Goal: Task Accomplishment & Management: Manage account settings

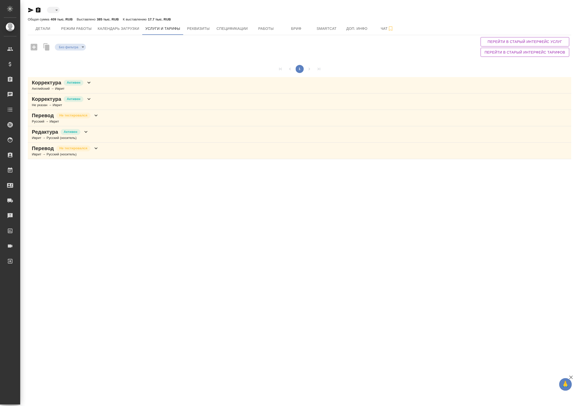
type input "reserved"
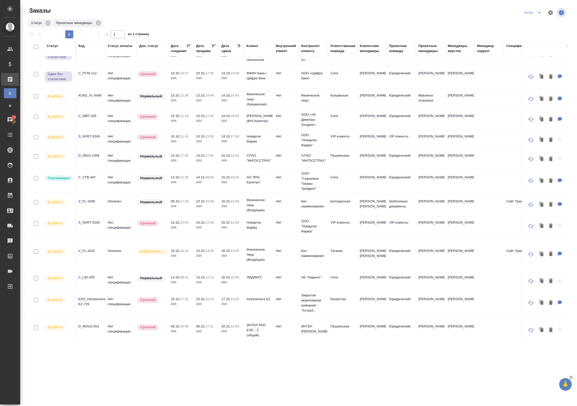
scroll to position [154, 0]
click at [123, 186] on td "Нет спецификации" at bounding box center [121, 181] width 32 height 18
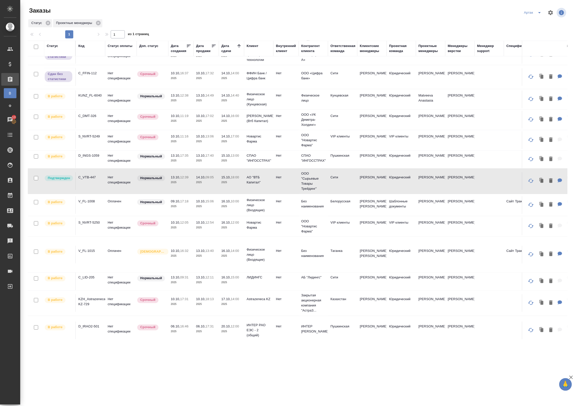
click at [208, 177] on p "09:05" at bounding box center [209, 177] width 8 height 4
click at [190, 124] on td "10.10, 11:19 2025" at bounding box center [180, 120] width 25 height 18
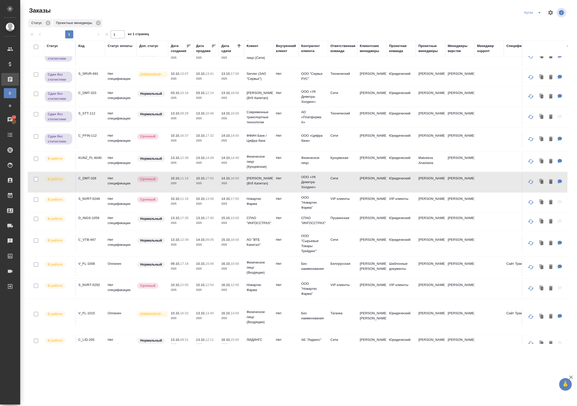
scroll to position [91, 0]
click at [99, 164] on td "KUNZ_FL-6040" at bounding box center [90, 162] width 29 height 18
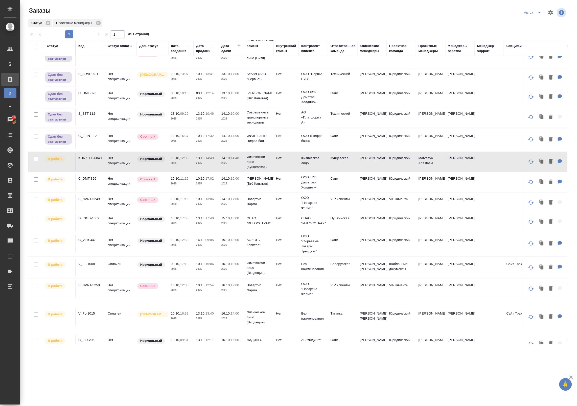
drag, startPoint x: 100, startPoint y: 164, endPoint x: 94, endPoint y: 163, distance: 6.8
click at [94, 163] on td "KUNZ_FL-6040" at bounding box center [90, 162] width 29 height 18
click at [531, 13] on div "Артак" at bounding box center [534, 13] width 22 height 8
click at [538, 14] on icon "split button" at bounding box center [540, 13] width 6 height 6
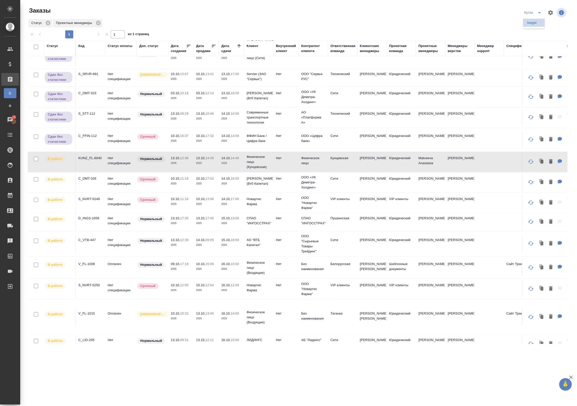
click at [531, 21] on li "leagal" at bounding box center [534, 23] width 22 height 8
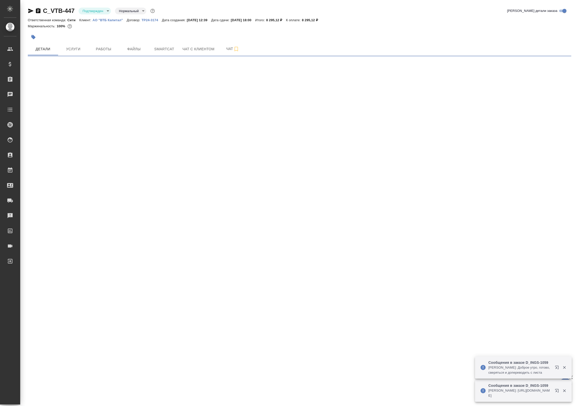
select select "RU"
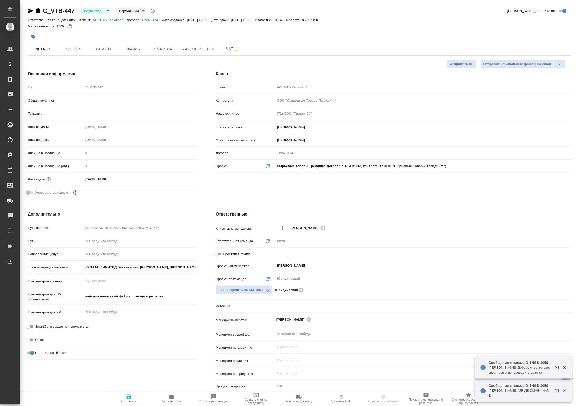
type textarea "x"
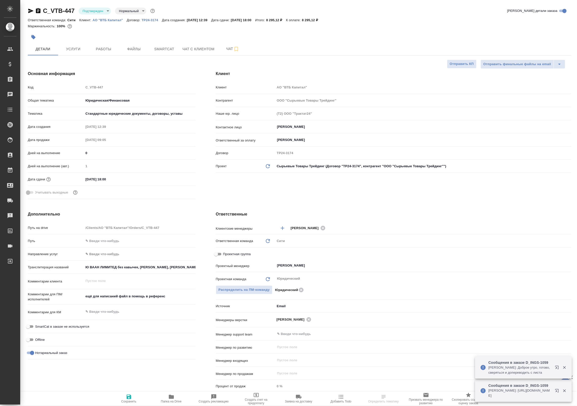
type textarea "x"
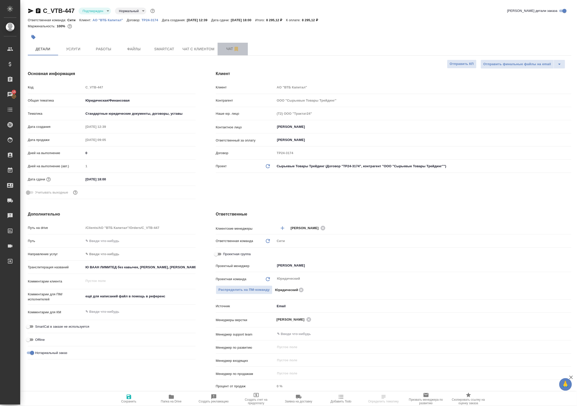
click at [226, 53] on button "Чат" at bounding box center [233, 49] width 30 height 13
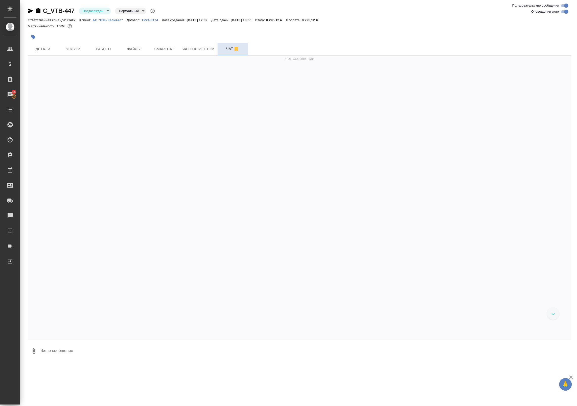
scroll to position [183, 0]
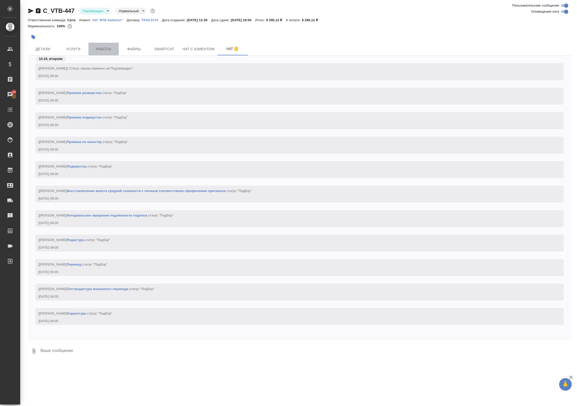
click at [105, 47] on span "Работы" at bounding box center [103, 49] width 24 height 6
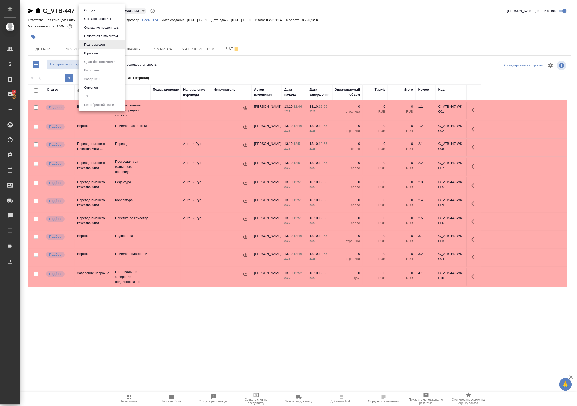
click at [94, 11] on body "🙏 .cls-1 fill:#fff; AWATERA Badanyan Artak Клиенты Спецификации Заказы 14 Чаты …" at bounding box center [288, 203] width 577 height 406
click at [90, 55] on button "В работе" at bounding box center [91, 54] width 17 height 6
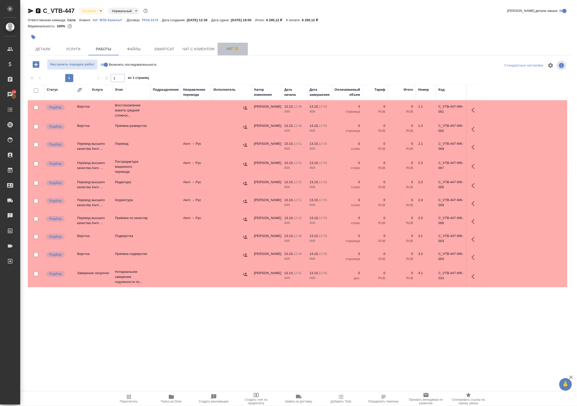
click at [228, 46] on span "Чат" at bounding box center [233, 49] width 24 height 6
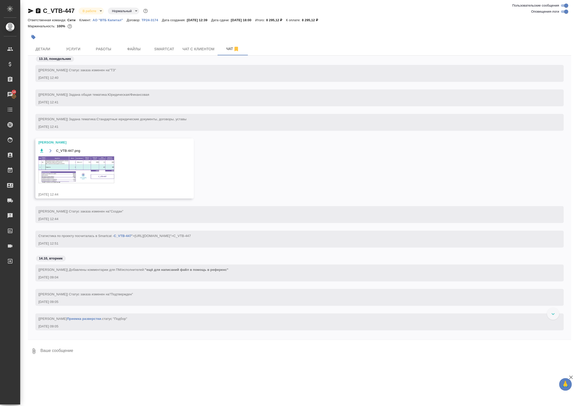
click at [72, 172] on img at bounding box center [76, 169] width 76 height 27
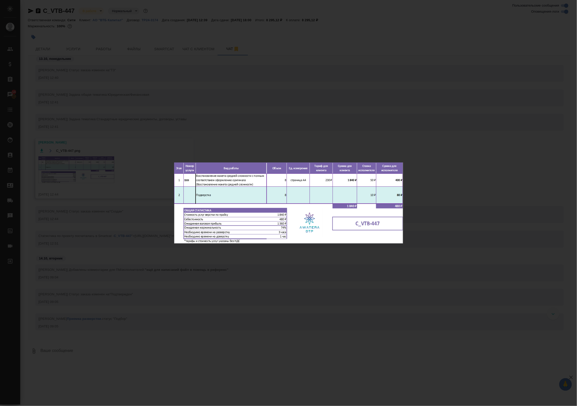
click at [246, 178] on img at bounding box center [288, 202] width 229 height 81
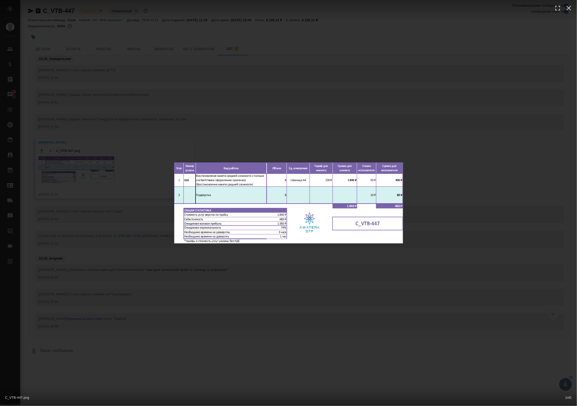
click at [205, 126] on div "C_VTB-447.png 1 of 1" at bounding box center [288, 203] width 577 height 406
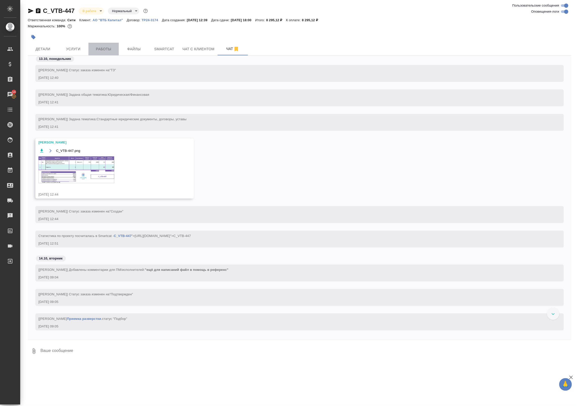
click at [106, 48] on span "Работы" at bounding box center [103, 49] width 24 height 6
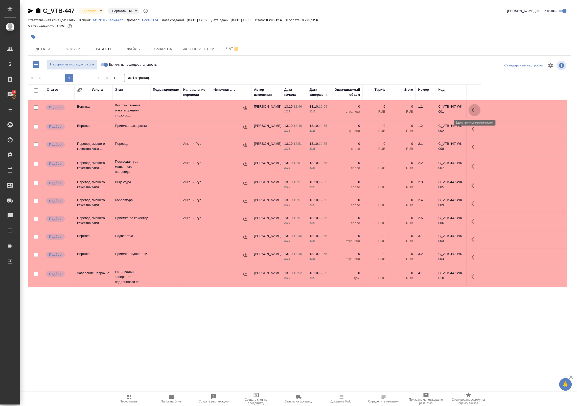
click at [474, 112] on icon "button" at bounding box center [473, 110] width 3 height 5
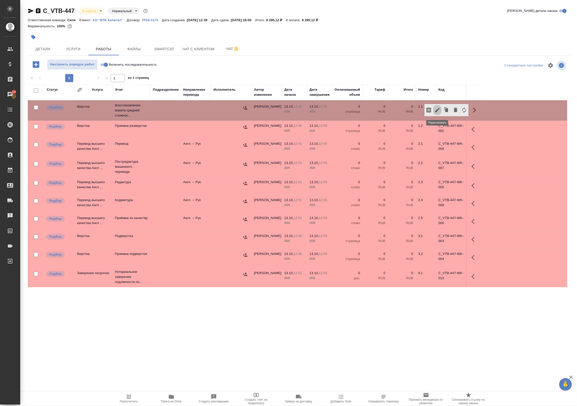
click at [435, 109] on icon "button" at bounding box center [437, 110] width 6 height 6
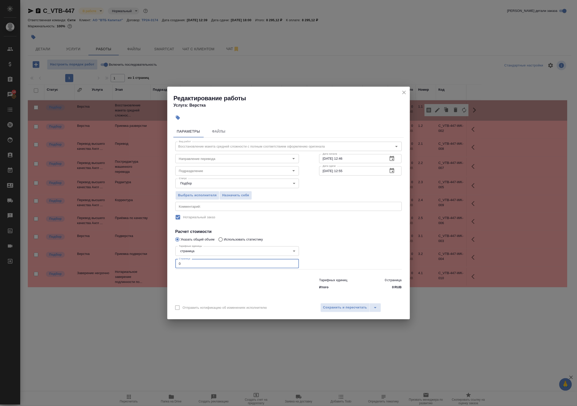
drag, startPoint x: 218, startPoint y: 260, endPoint x: 68, endPoint y: 277, distance: 150.6
click at [68, 277] on div "Редактирование работы Услуга: Верстка Параметры Файлы Вид работ Восстановление …" at bounding box center [288, 203] width 577 height 406
type input "8"
click at [391, 169] on icon "button" at bounding box center [392, 170] width 5 height 5
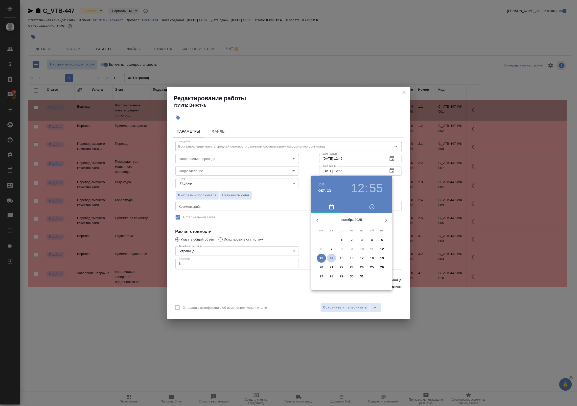
click at [330, 259] on p "14" at bounding box center [332, 258] width 4 height 5
click at [361, 237] on div at bounding box center [352, 253] width 66 height 66
click at [352, 225] on div at bounding box center [352, 253] width 66 height 66
type input "14.10.2025 13:00"
click at [405, 190] on div at bounding box center [288, 203] width 577 height 406
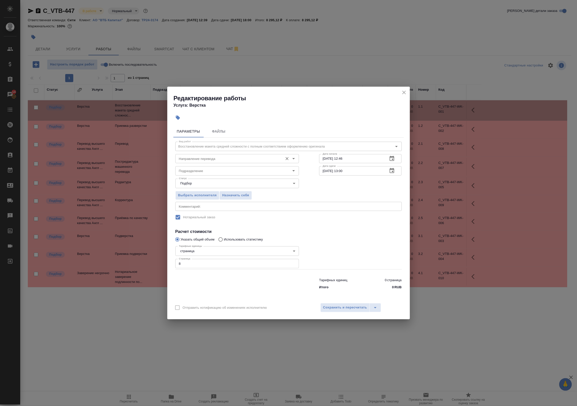
click at [220, 155] on div "Направление перевода" at bounding box center [237, 158] width 124 height 9
type input "в"
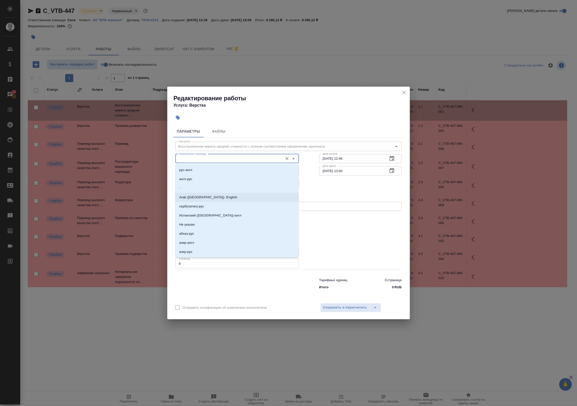
click at [314, 191] on div "Выбрать исполнителя Назначить себя" at bounding box center [288, 194] width 247 height 31
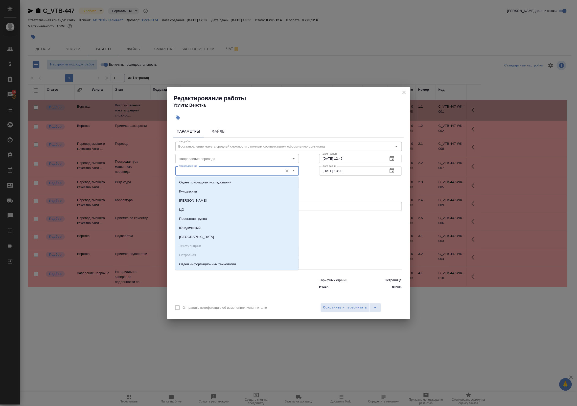
click at [245, 170] on input "Подразделение" at bounding box center [229, 171] width 104 height 6
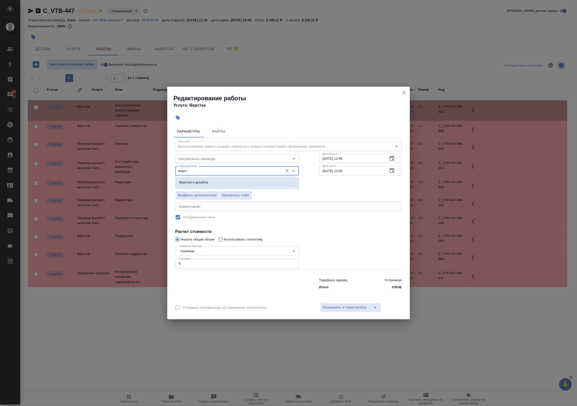
click at [234, 180] on li "Верстки и дизайна" at bounding box center [237, 182] width 124 height 9
type input "Верстки и дизайна"
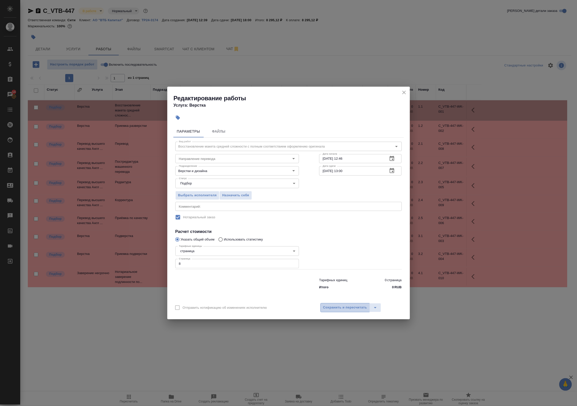
click at [344, 308] on span "Сохранить и пересчитать" at bounding box center [345, 308] width 44 height 6
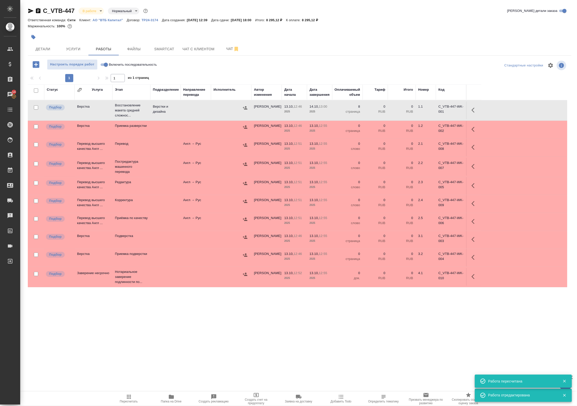
click at [174, 397] on icon "button" at bounding box center [171, 397] width 5 height 4
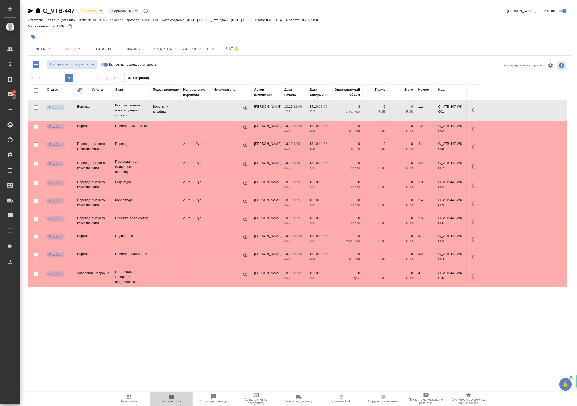
click at [174, 397] on icon "button" at bounding box center [171, 397] width 5 height 4
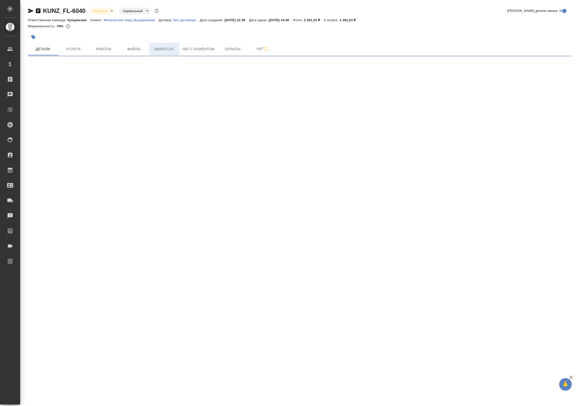
select select "RU"
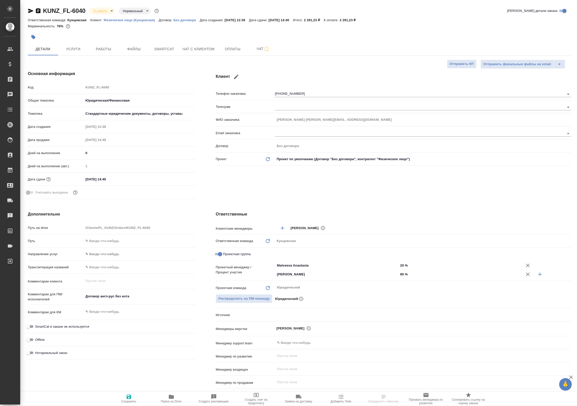
type textarea "x"
click at [159, 44] on button "Smartcat" at bounding box center [164, 49] width 30 height 13
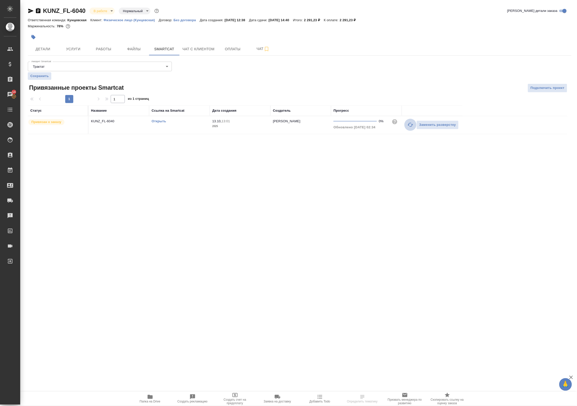
click at [408, 128] on icon "button" at bounding box center [410, 125] width 6 height 6
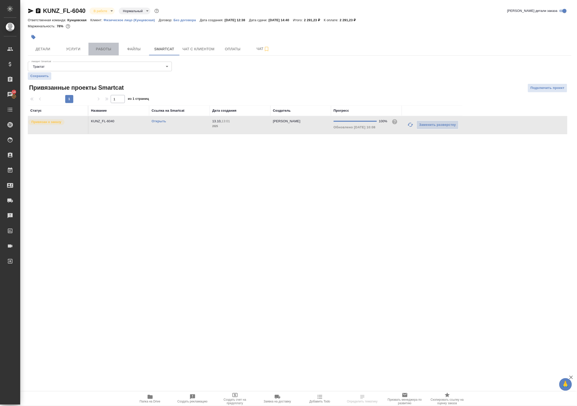
click at [112, 48] on span "Работы" at bounding box center [103, 49] width 24 height 6
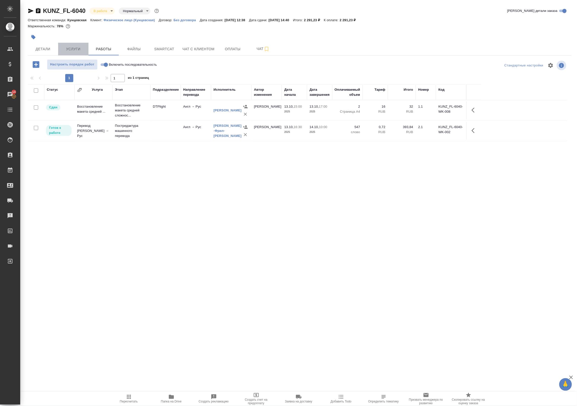
click at [73, 55] on button "Услуги" at bounding box center [73, 49] width 30 height 13
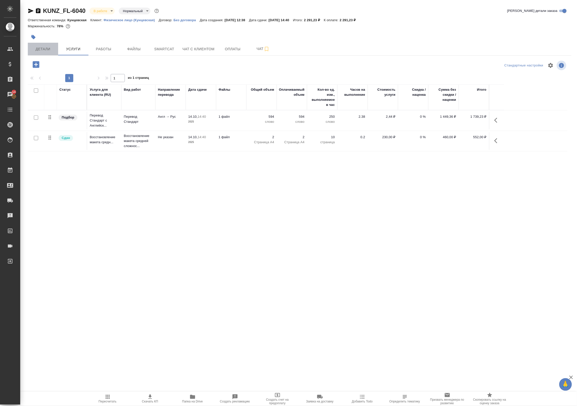
click at [44, 49] on span "Детали" at bounding box center [43, 49] width 24 height 6
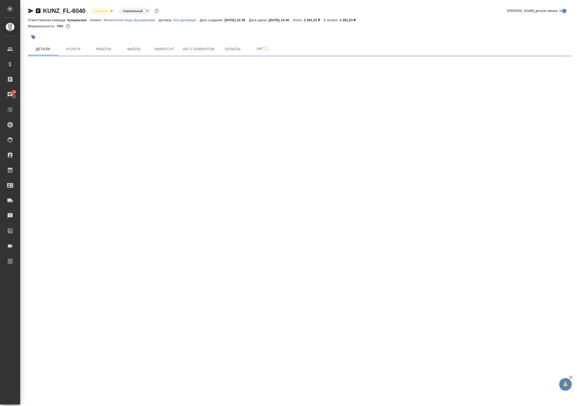
select select "RU"
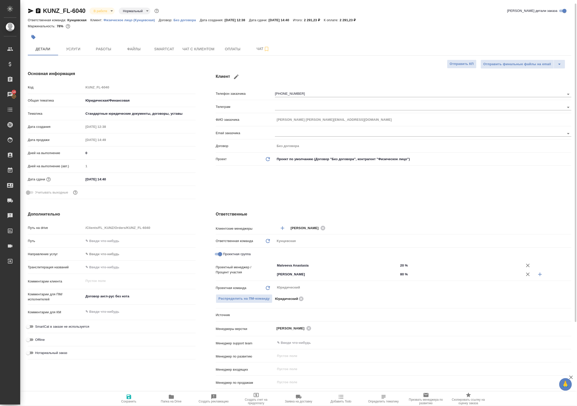
type textarea "x"
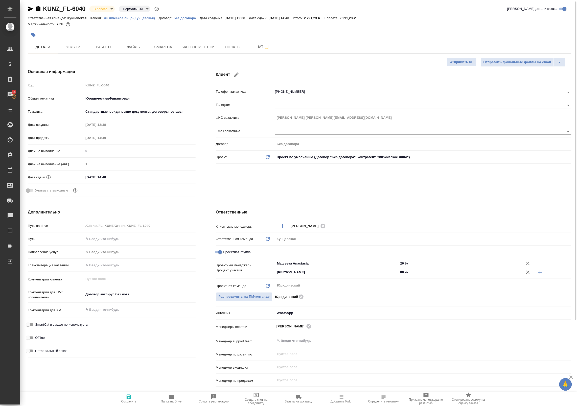
type textarea "x"
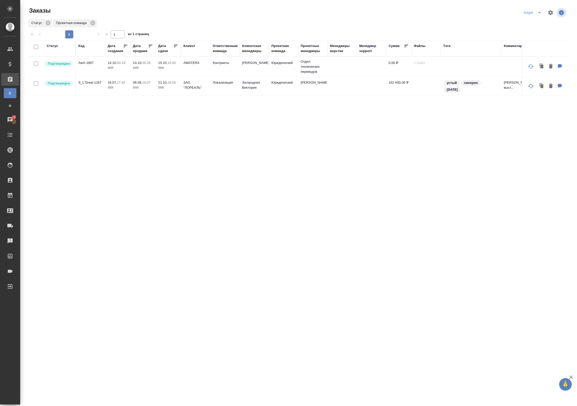
click at [312, 68] on td "Отдел технических переводов" at bounding box center [312, 67] width 29 height 20
click at [235, 66] on td at bounding box center [312, 66] width 29 height 18
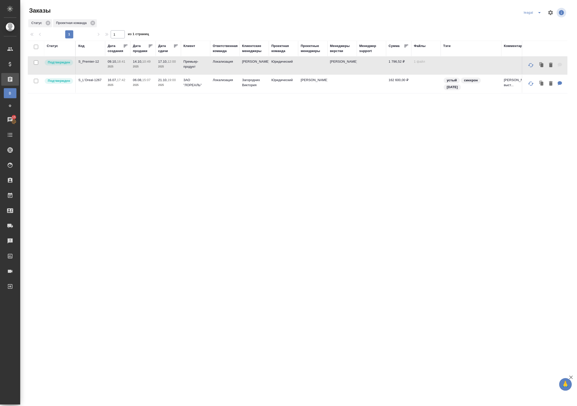
click at [235, 66] on td at bounding box center [312, 66] width 29 height 18
click at [235, 68] on td "Валяева Анна" at bounding box center [254, 66] width 29 height 18
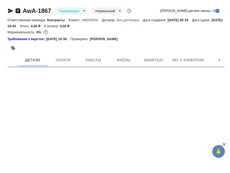
select select "RU"
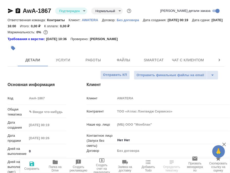
type textarea "x"
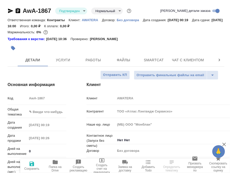
type textarea "x"
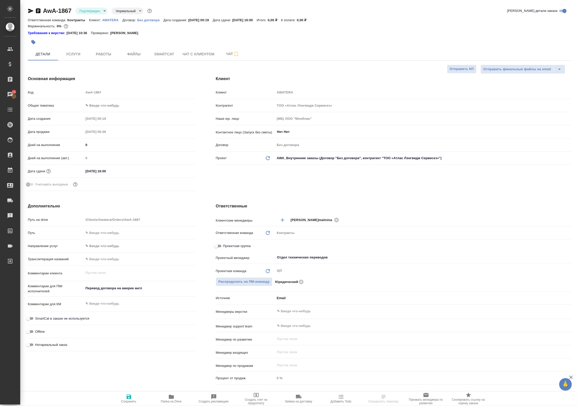
type textarea "x"
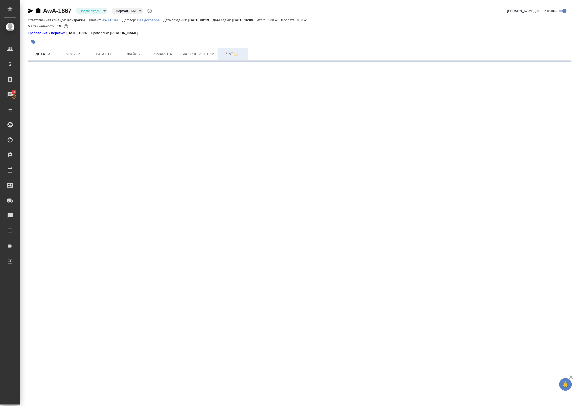
select select "RU"
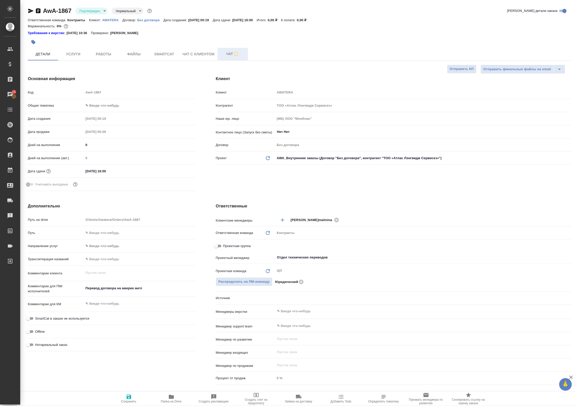
type textarea "x"
click at [224, 48] on button "Чат" at bounding box center [233, 54] width 30 height 13
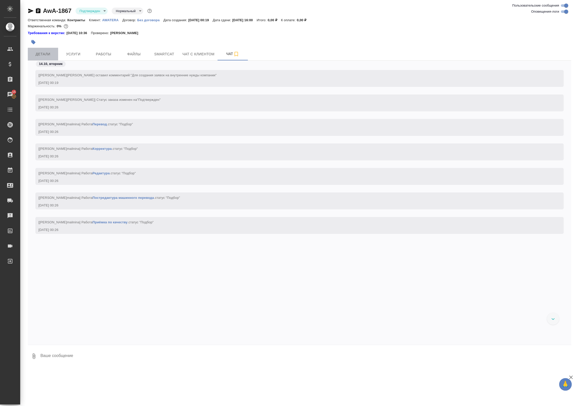
click at [39, 49] on button "Детали" at bounding box center [43, 54] width 30 height 13
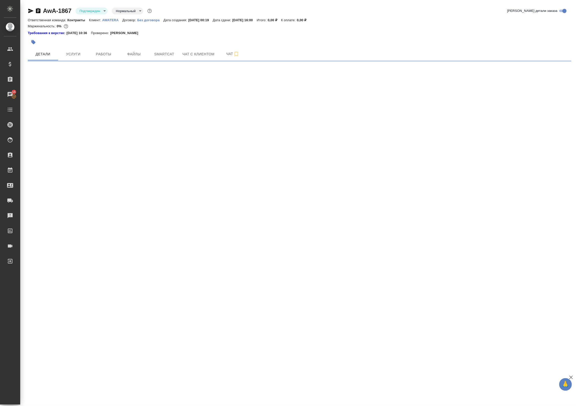
select select "RU"
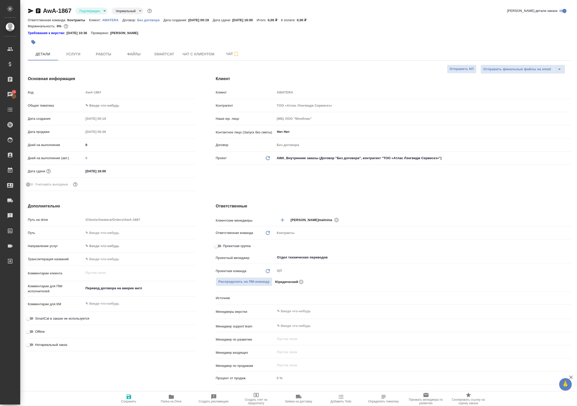
type textarea "x"
click at [110, 50] on button "Работы" at bounding box center [103, 54] width 30 height 13
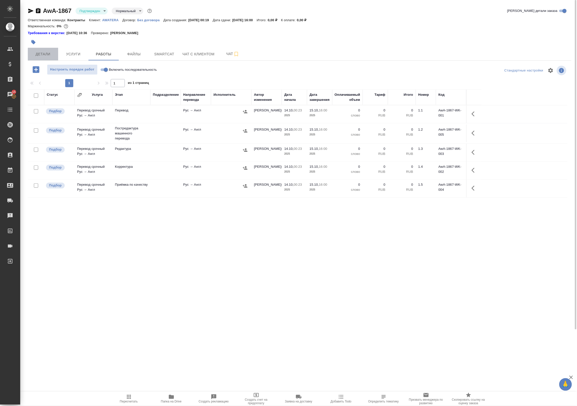
click at [47, 58] on button "Детали" at bounding box center [43, 54] width 30 height 13
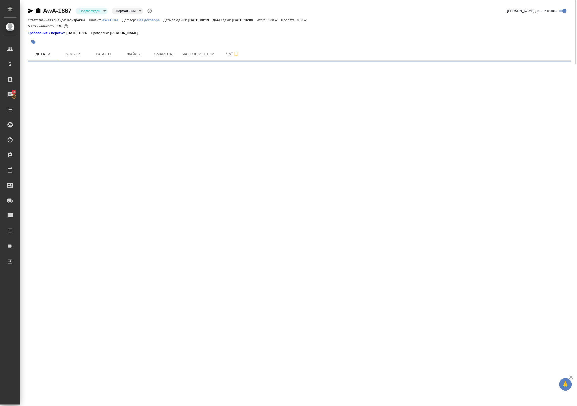
select select "RU"
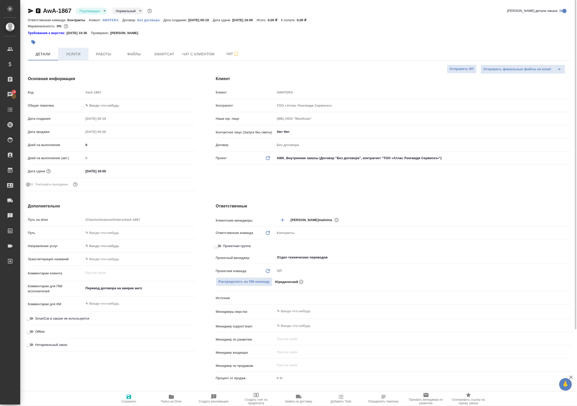
type textarea "x"
click at [181, 398] on span "Папка на Drive" at bounding box center [171, 399] width 36 height 10
type textarea "x"
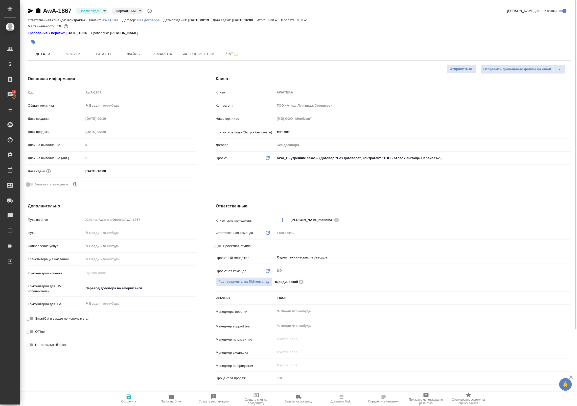
type textarea "x"
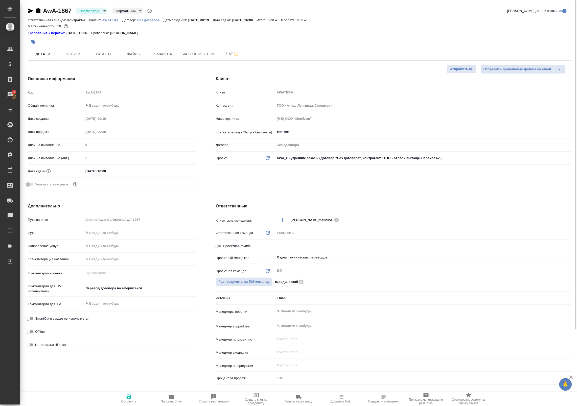
type textarea "x"
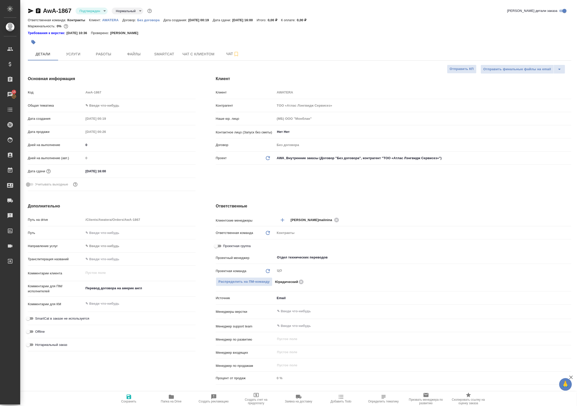
type textarea "x"
click at [177, 57] on button "Smartcat" at bounding box center [164, 54] width 30 height 13
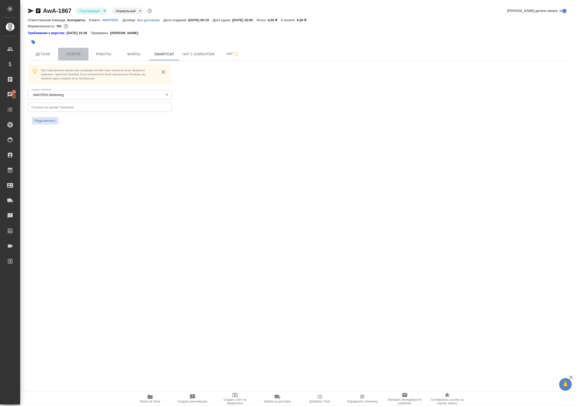
click at [73, 56] on span "Услуги" at bounding box center [73, 54] width 24 height 6
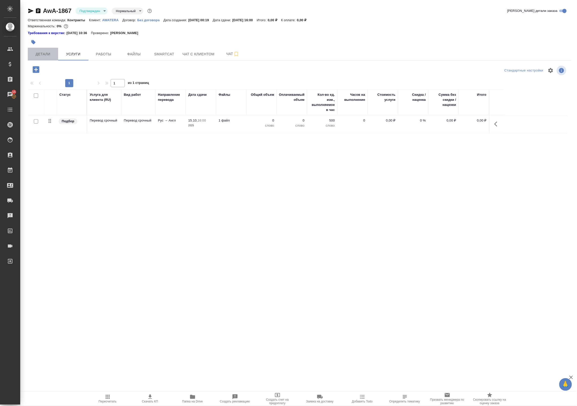
click at [45, 56] on span "Детали" at bounding box center [43, 54] width 24 height 6
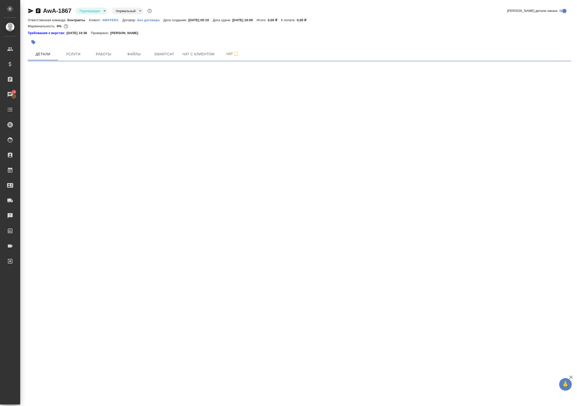
select select "RU"
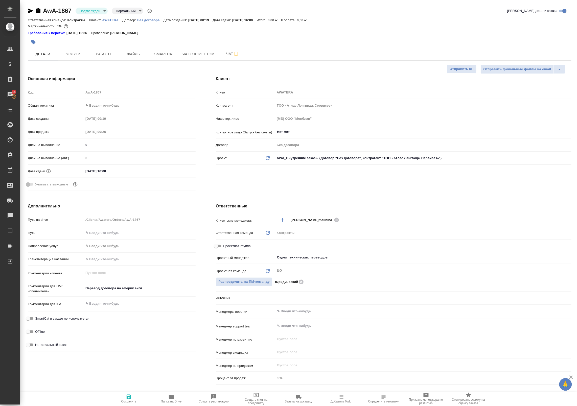
type textarea "x"
click at [99, 58] on button "Работы" at bounding box center [103, 54] width 30 height 13
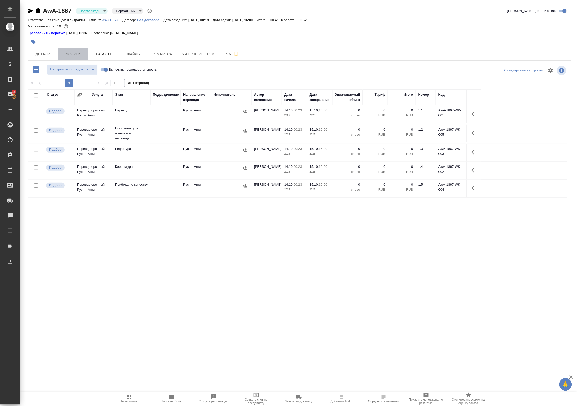
click at [70, 56] on span "Услуги" at bounding box center [73, 54] width 24 height 6
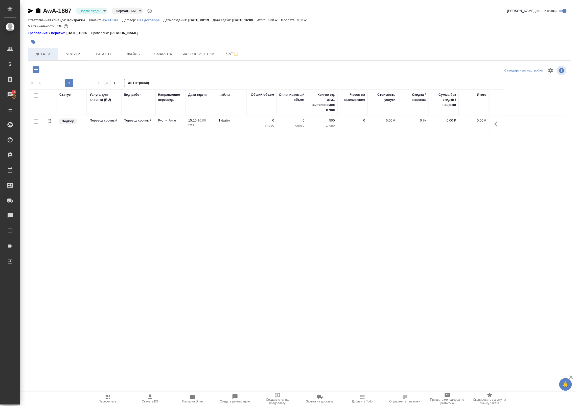
click at [46, 54] on span "Детали" at bounding box center [43, 54] width 24 height 6
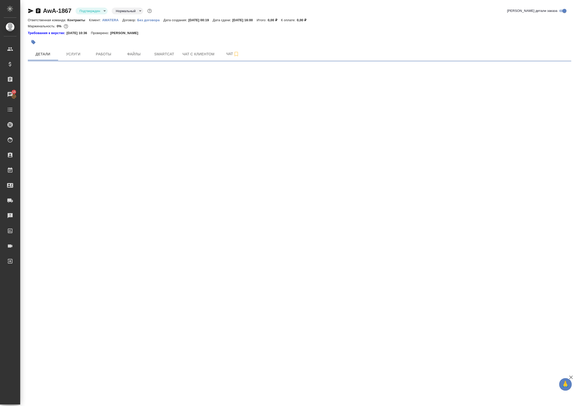
select select "RU"
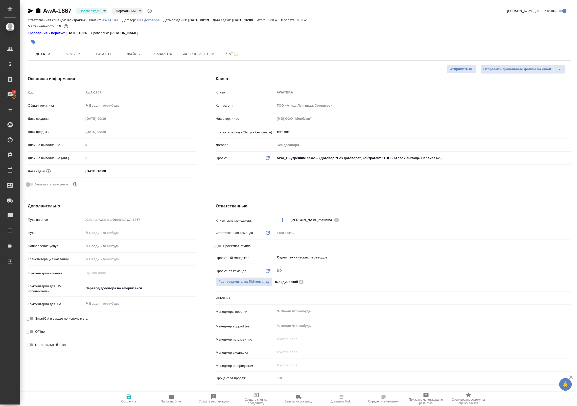
type textarea "x"
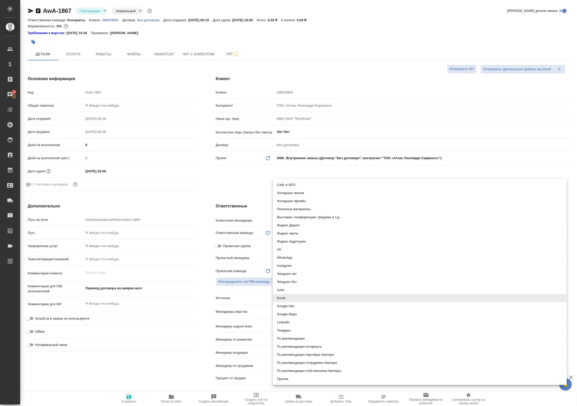
click at [235, 299] on body "🙏 .cls-1 fill:#fff; AWATERA Badanyan Artak Клиенты Спецификации Заказы 15 Чаты …" at bounding box center [288, 203] width 577 height 406
click at [229, 51] on div at bounding box center [288, 203] width 577 height 406
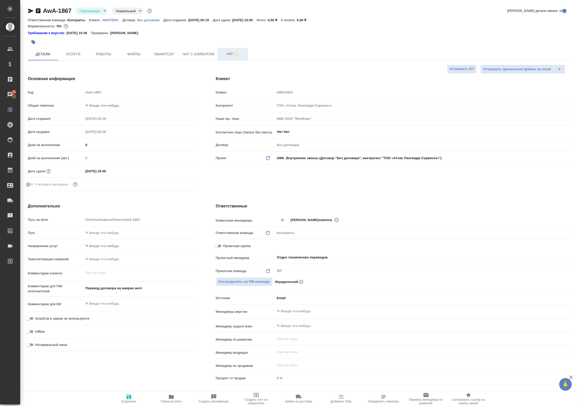
click at [228, 57] on button "Чат" at bounding box center [233, 54] width 30 height 13
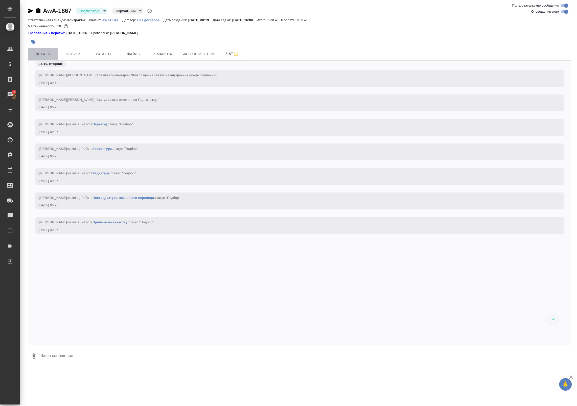
click at [51, 55] on span "Детали" at bounding box center [43, 54] width 24 height 6
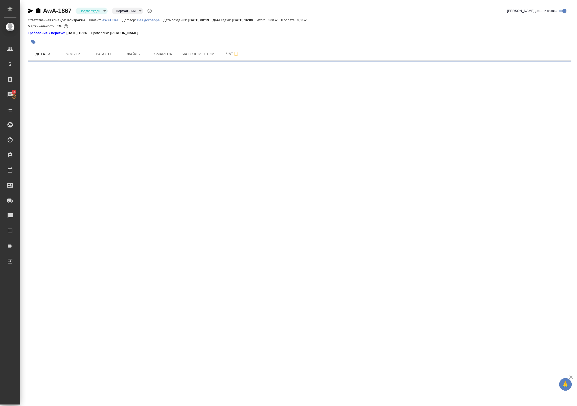
select select "RU"
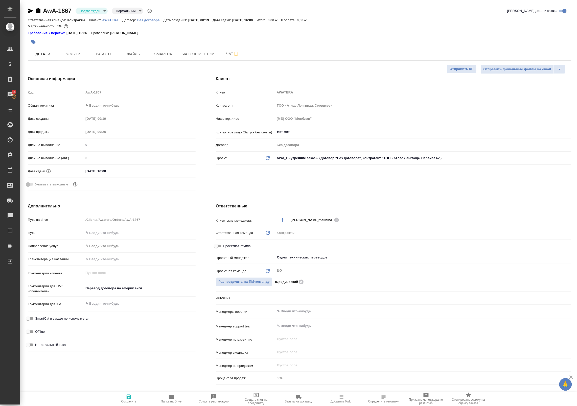
type textarea "x"
click at [93, 7] on div "AwA-1867 Подтвержден confirmed Нормальный normal" at bounding box center [90, 11] width 125 height 8
click at [235, 302] on body "🙏 .cls-1 fill:#fff; AWATERA Badanyan Artak Клиенты Спецификации Заказы 15 Чаты …" at bounding box center [288, 203] width 577 height 406
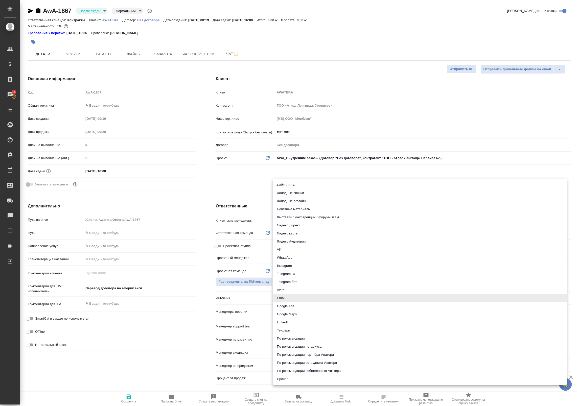
click at [235, 303] on div at bounding box center [288, 203] width 577 height 406
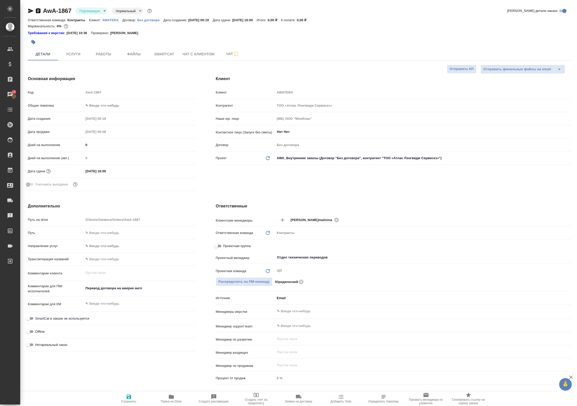
click at [235, 66] on div "Клиент Клиент AWATERA Контрагент TОО «Атлас Лэнгвидж Сервисез» Наше юр. лицо (М…" at bounding box center [394, 134] width 376 height 137
click at [235, 312] on input "text" at bounding box center [414, 311] width 276 height 6
click at [235, 261] on div "Проектный менеджер Отдел технических переводов ​" at bounding box center [394, 257] width 356 height 9
click at [235, 262] on div "Отдел технических переводов ​" at bounding box center [423, 258] width 296 height 10
click at [235, 246] on div "Проектная группа" at bounding box center [394, 246] width 356 height 9
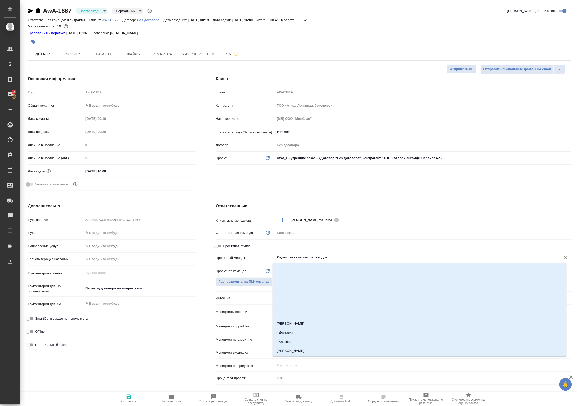
click at [235, 259] on input "Отдел технических переводов" at bounding box center [414, 257] width 276 height 6
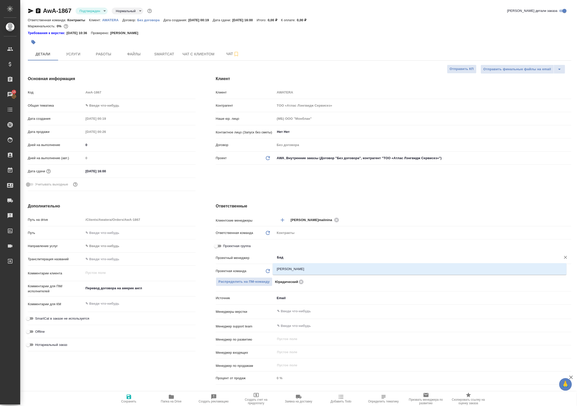
type input "Бада"
click at [235, 267] on li "[PERSON_NAME]" at bounding box center [420, 269] width 294 height 9
type textarea "x"
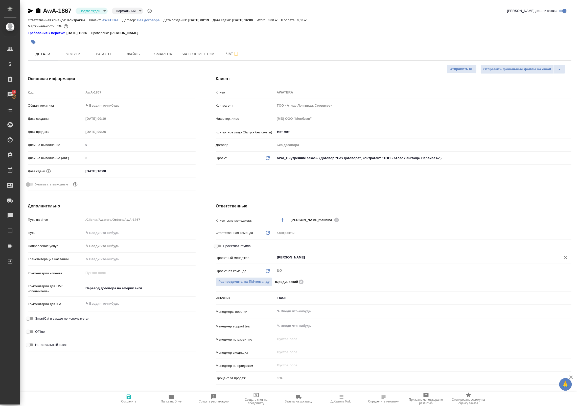
type input "[PERSON_NAME]"
click at [224, 247] on span "Проектная группа" at bounding box center [237, 246] width 28 height 5
click at [224, 247] on input "Проектная группа" at bounding box center [216, 246] width 18 height 6
checkbox input "true"
type textarea "x"
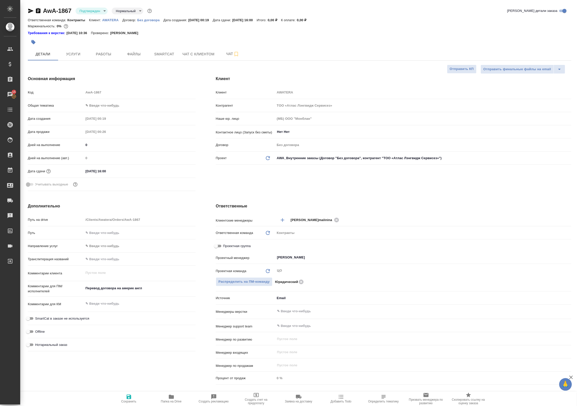
type textarea "x"
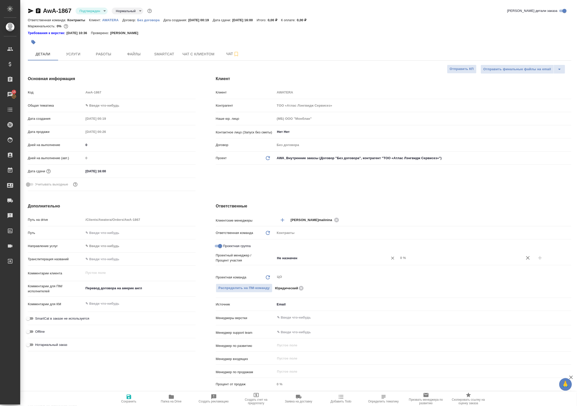
click at [235, 261] on input "Не назначен" at bounding box center [328, 258] width 104 height 6
type input "Бада"
click at [235, 268] on li "[PERSON_NAME]" at bounding box center [334, 269] width 122 height 9
type textarea "x"
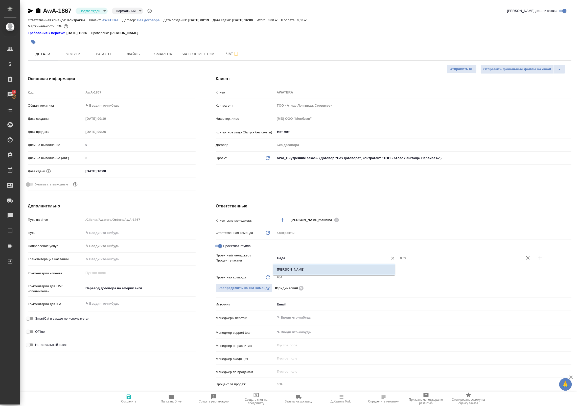
type textarea "x"
drag, startPoint x: 479, startPoint y: 261, endPoint x: 329, endPoint y: 240, distance: 151.3
click at [235, 240] on div "Клиентские менеджеры Малинина Мария m.malinina ​ Ответственная команда Обновить…" at bounding box center [394, 304] width 356 height 178
type textarea "x"
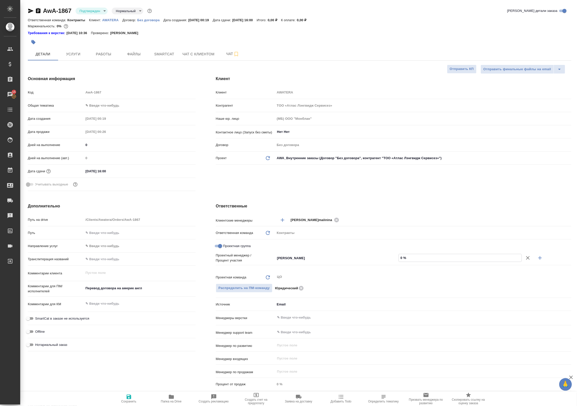
type textarea "x"
type input "5 %"
type textarea "x"
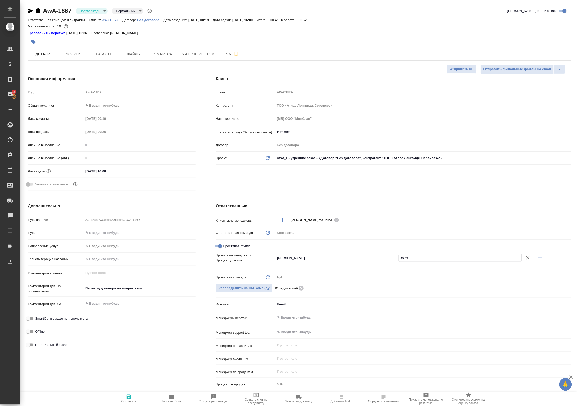
type input "50 %"
click at [235, 261] on icon "button" at bounding box center [540, 258] width 6 height 6
type textarea "x"
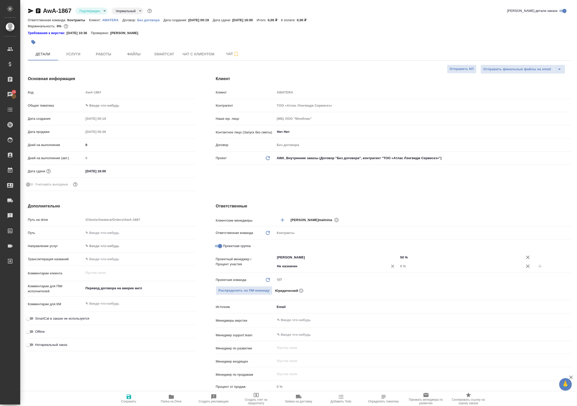
click at [235, 270] on div "Не назначен ​" at bounding box center [337, 266] width 124 height 9
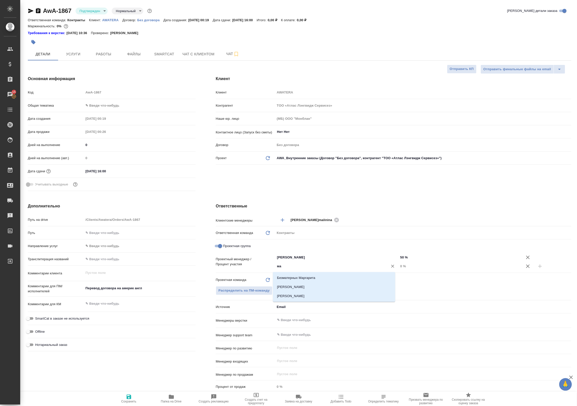
type input "м"
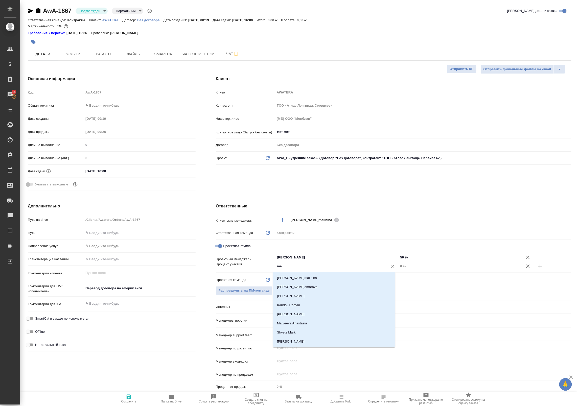
type input "mat"
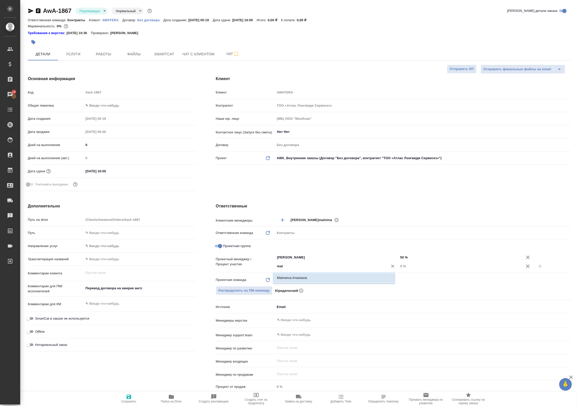
click at [235, 277] on li "Matveeva Anastasia" at bounding box center [334, 277] width 122 height 9
type textarea "x"
drag, startPoint x: 425, startPoint y: 268, endPoint x: 329, endPoint y: 260, distance: 95.9
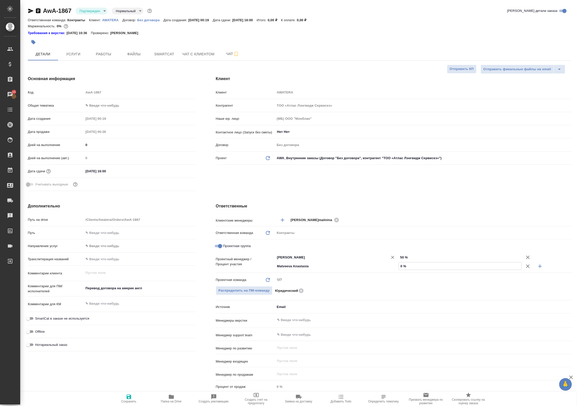
click at [235, 260] on div "Баданян Артак ​ 50 % Matveeva Anastasia ​ 0 %" at bounding box center [423, 262] width 296 height 18
type textarea "x"
type input "5 %"
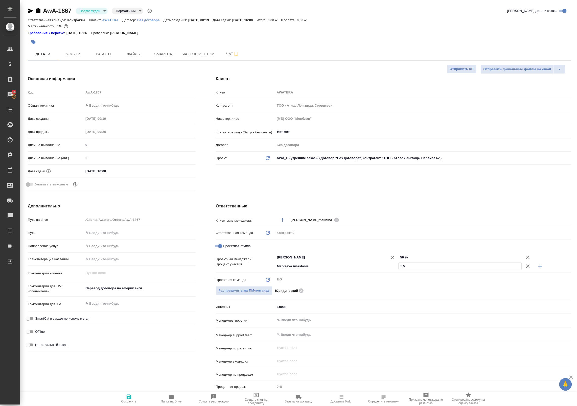
type textarea "x"
type input "50 %"
click at [128, 403] on span "Сохранить" at bounding box center [128, 402] width 15 height 4
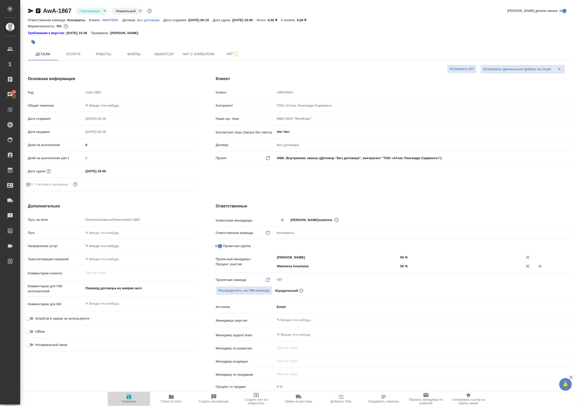
type textarea "x"
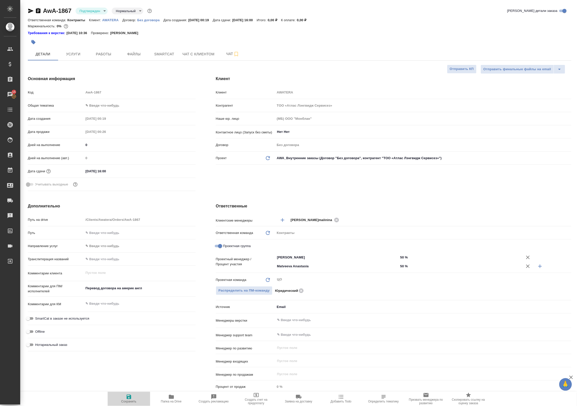
type textarea "x"
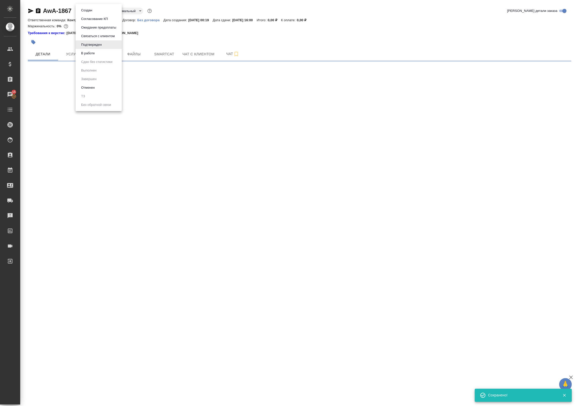
click at [98, 9] on body "🙏 .cls-1 fill:#fff; AWATERA Badanyan Artak Клиенты Спецификации Заказы 15 Чаты …" at bounding box center [288, 203] width 577 height 406
click at [96, 54] on li "В работе" at bounding box center [99, 53] width 46 height 9
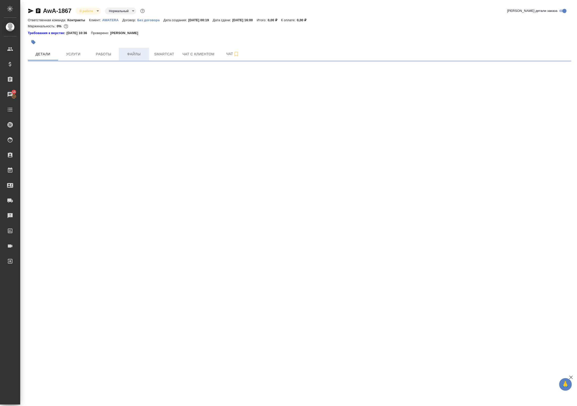
select select "RU"
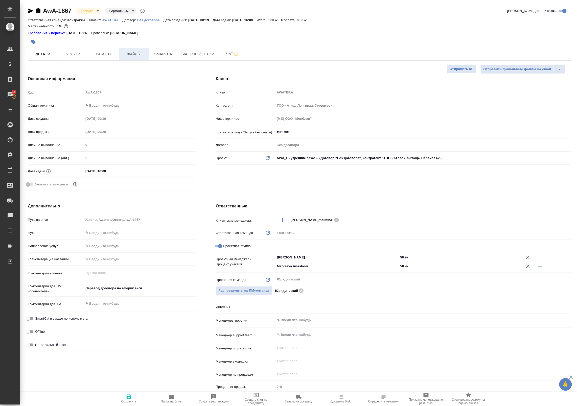
type textarea "x"
click at [31, 13] on icon "button" at bounding box center [31, 11] width 6 height 6
type textarea "x"
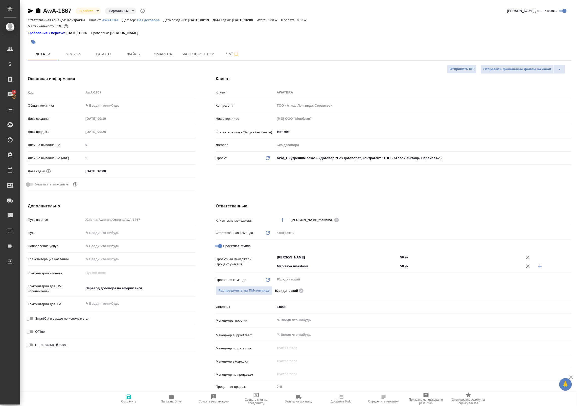
type textarea "x"
click at [235, 197] on div "Ответственные Клиентские менеджеры Малинина Мария m.malinina ​ Ответственная ко…" at bounding box center [394, 299] width 376 height 213
click at [78, 52] on span "Услуги" at bounding box center [73, 54] width 24 height 6
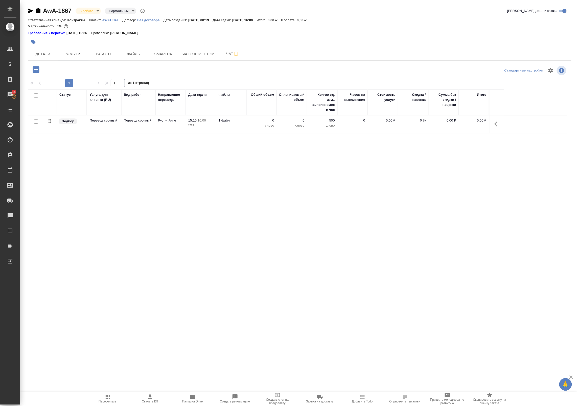
click at [35, 123] on input "checkbox" at bounding box center [36, 121] width 4 height 4
checkbox input "true"
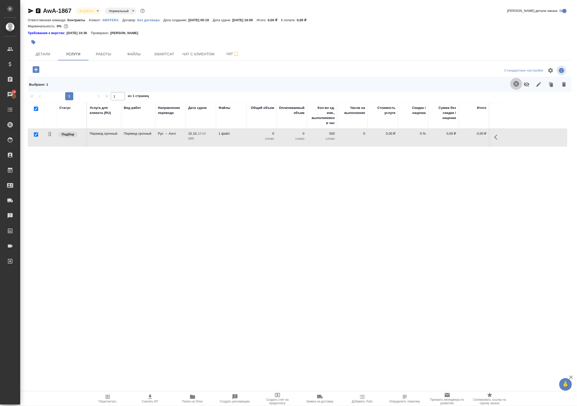
click at [235, 79] on button "button" at bounding box center [516, 84] width 12 height 12
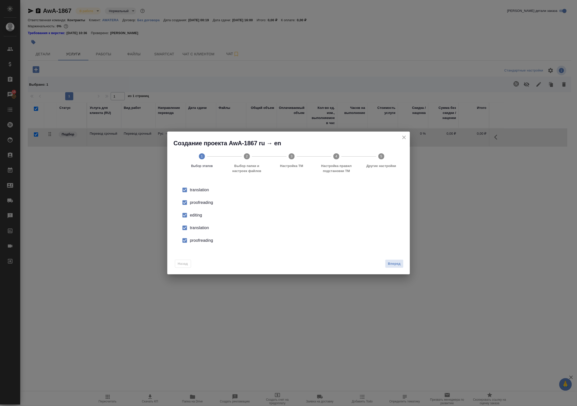
click at [209, 205] on div "proofreading" at bounding box center [294, 203] width 208 height 6
click at [207, 212] on li "editing" at bounding box center [288, 215] width 226 height 13
click at [209, 229] on div "translation" at bounding box center [294, 228] width 208 height 6
click at [211, 244] on li "proofreading" at bounding box center [288, 240] width 226 height 13
click at [235, 267] on button "Вперед" at bounding box center [394, 264] width 18 height 9
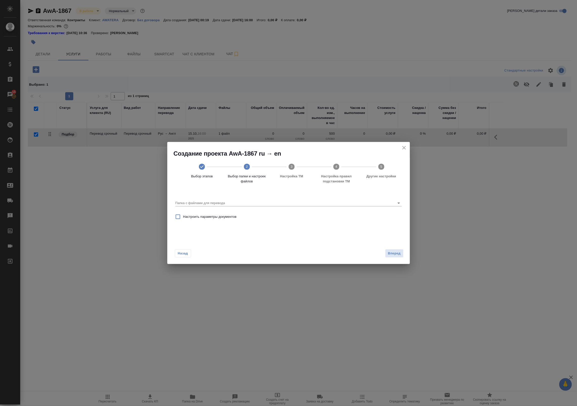
click at [235, 216] on div "Настроить параметры документов" at bounding box center [288, 217] width 230 height 15
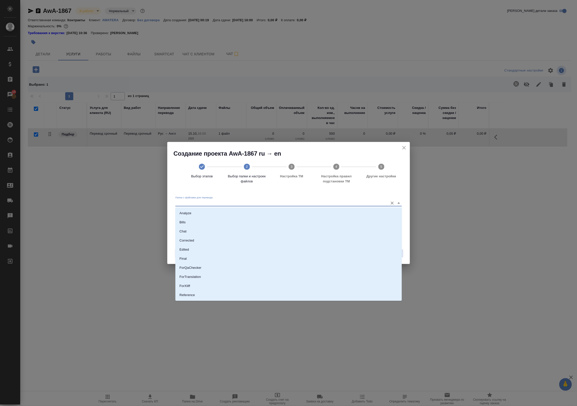
click at [235, 201] on input "Папка с файлами для перевода" at bounding box center [280, 203] width 210 height 6
click at [235, 274] on li "Source" at bounding box center [288, 278] width 226 height 9
type input "Source"
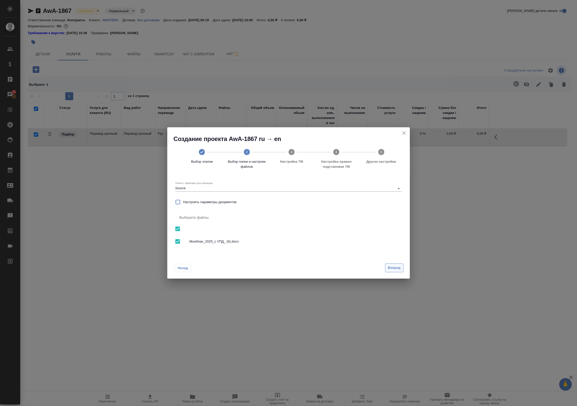
drag, startPoint x: 394, startPoint y: 263, endPoint x: 397, endPoint y: 271, distance: 8.5
click at [235, 271] on div "Назад Вперед" at bounding box center [288, 267] width 243 height 24
click at [235, 271] on button "Вперед" at bounding box center [394, 268] width 18 height 9
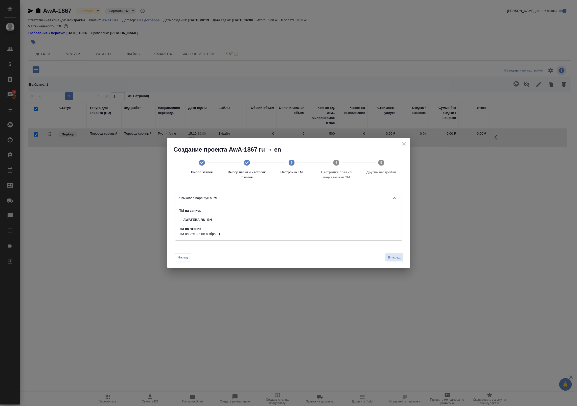
click at [235, 263] on div "Назад Вперед" at bounding box center [288, 257] width 243 height 24
click at [235, 258] on span "Вперед" at bounding box center [394, 258] width 13 height 6
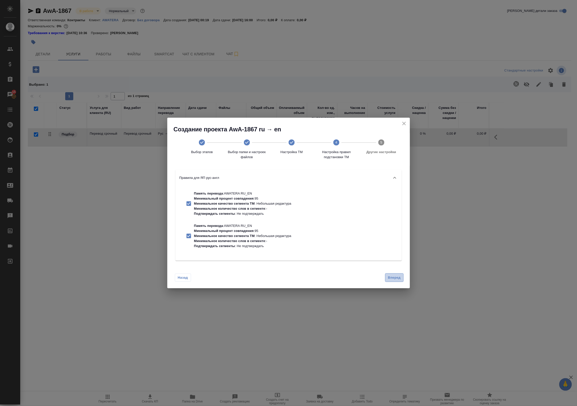
click at [235, 278] on span "Вперед" at bounding box center [394, 278] width 13 height 6
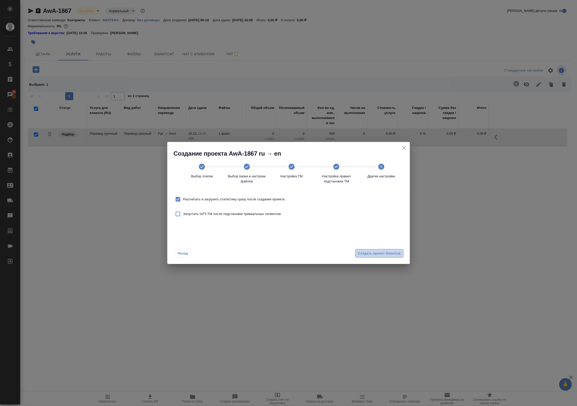
click at [235, 249] on button "Создать проект Smartcat" at bounding box center [379, 253] width 48 height 9
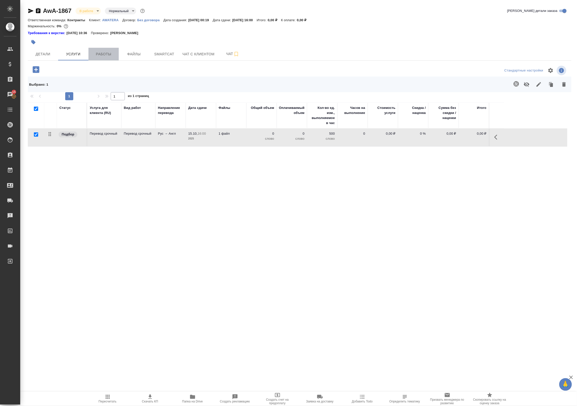
click at [106, 55] on span "Работы" at bounding box center [103, 54] width 24 height 6
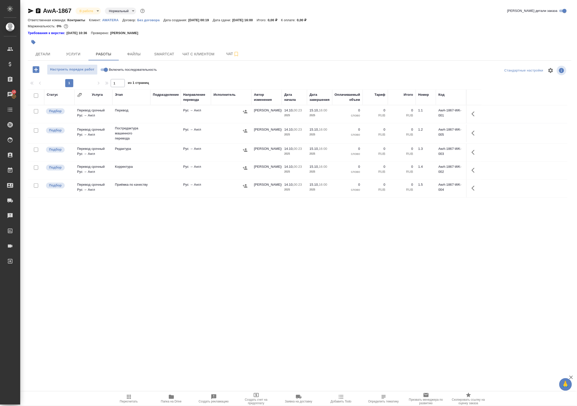
click at [203, 144] on tr "Подбор Перевод срочный Рус → Англ Постредактура машинного перевода Рус → Англ М…" at bounding box center [298, 133] width 540 height 20
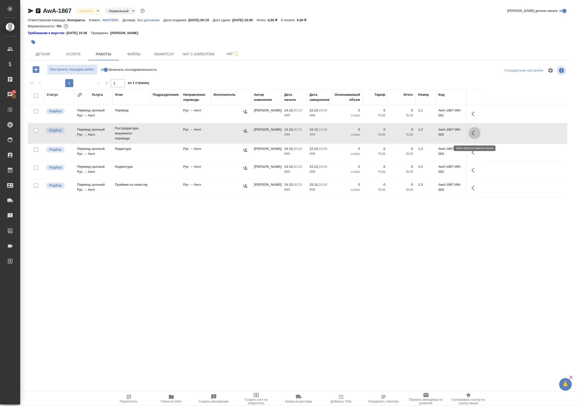
click at [235, 136] on icon "button" at bounding box center [475, 133] width 6 height 6
click at [235, 139] on button "button" at bounding box center [437, 133] width 9 height 12
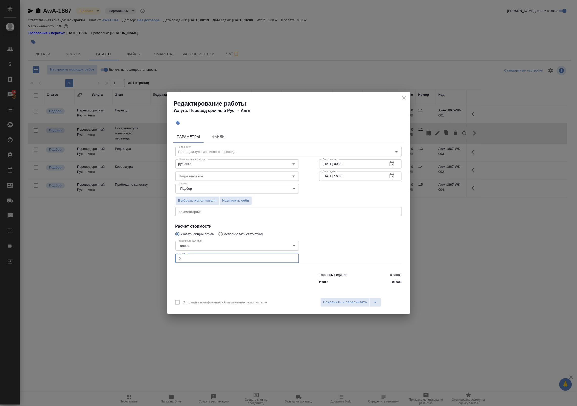
drag, startPoint x: 239, startPoint y: 261, endPoint x: 14, endPoint y: 264, distance: 225.2
click at [14, 264] on div "Редактирование работы Услуга: Перевод срочный Рус → Англ Параметры Файлы Вид ра…" at bounding box center [288, 203] width 577 height 406
paste input "2061"
type input "2061"
click at [235, 303] on span "Сохранить и пересчитать" at bounding box center [345, 302] width 44 height 6
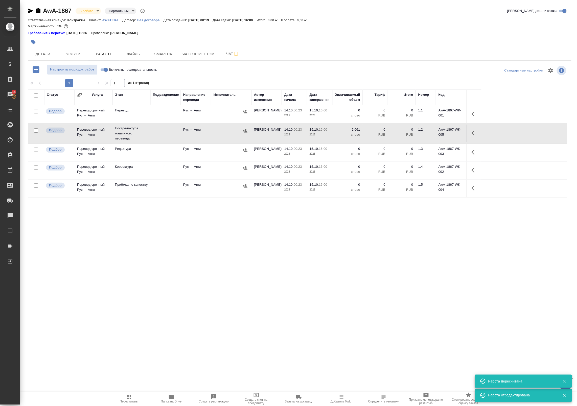
click at [235, 345] on div ".cls-1 fill:#fff; AWATERA Badanyan Artak Клиенты Спецификации Заказы 15 Чаты To…" at bounding box center [288, 203] width 577 height 406
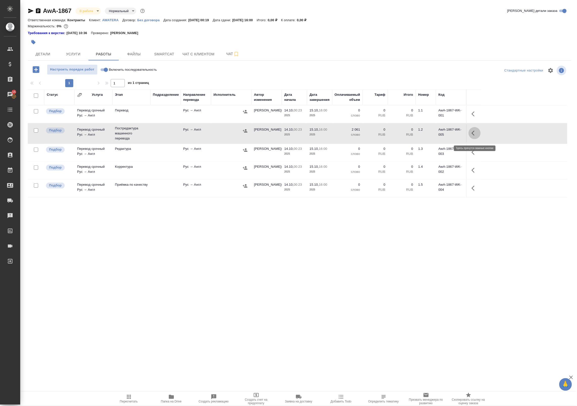
click at [235, 139] on button "button" at bounding box center [475, 133] width 12 height 12
click at [235, 135] on icon "button" at bounding box center [437, 133] width 6 height 6
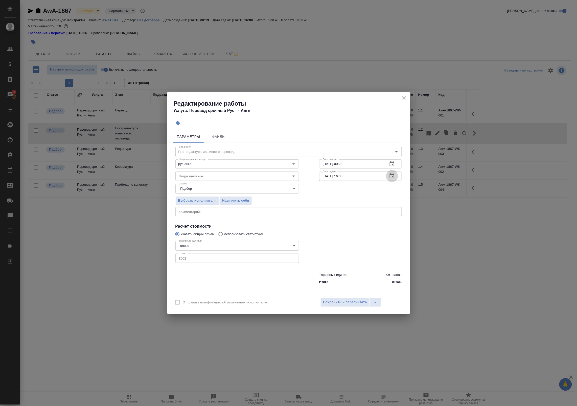
click at [235, 175] on icon "button" at bounding box center [392, 176] width 6 height 6
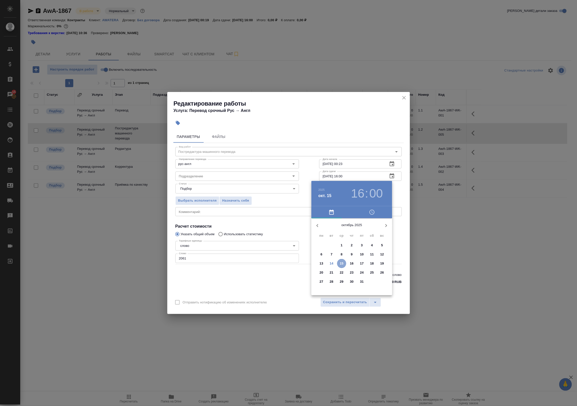
click at [235, 263] on p "15" at bounding box center [342, 263] width 4 height 5
click at [235, 248] on div at bounding box center [352, 258] width 66 height 66
type input "15.10.2025 14:00"
click at [235, 195] on div at bounding box center [288, 203] width 577 height 406
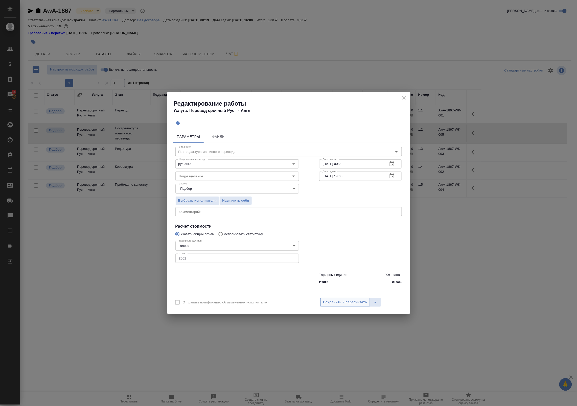
click at [235, 305] on span "Сохранить и пересчитать" at bounding box center [345, 302] width 44 height 6
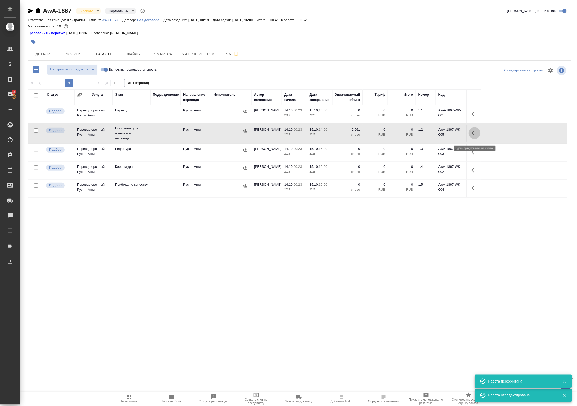
click at [235, 136] on icon "button" at bounding box center [475, 133] width 6 height 6
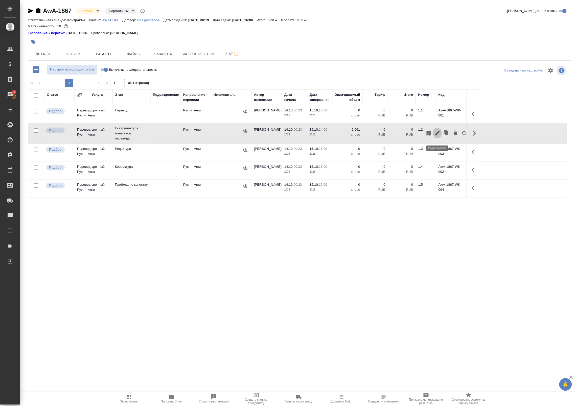
click at [235, 135] on icon "button" at bounding box center [437, 133] width 6 height 6
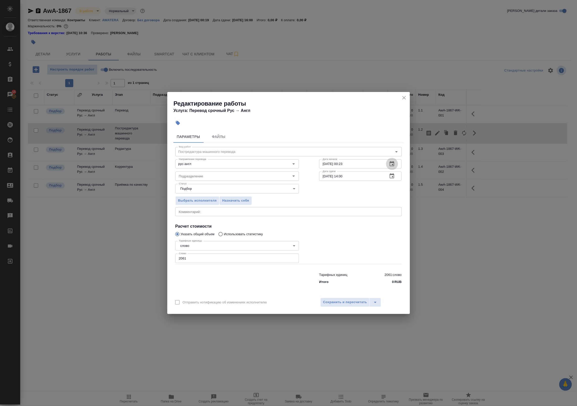
click at [235, 166] on button "button" at bounding box center [392, 164] width 12 height 12
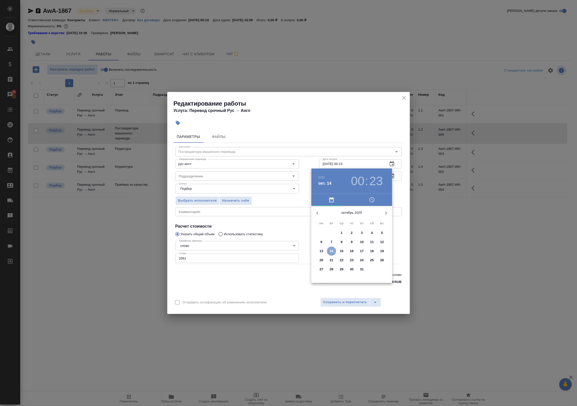
click at [235, 250] on span "14" at bounding box center [331, 251] width 9 height 5
click at [235, 231] on div at bounding box center [352, 246] width 66 height 66
click at [235, 272] on div at bounding box center [352, 246] width 66 height 66
type input "14.10.2025 10:30"
click at [235, 243] on div at bounding box center [288, 203] width 577 height 406
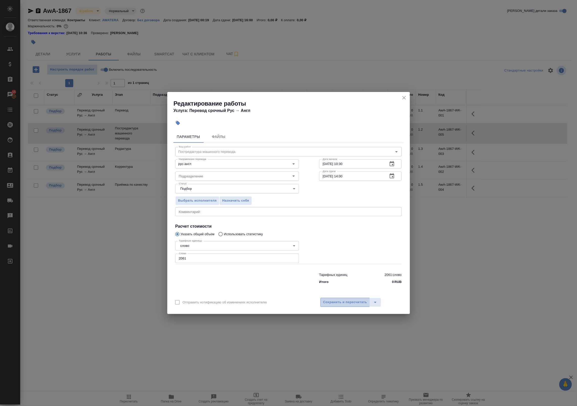
click at [235, 301] on span "Сохранить и пересчитать" at bounding box center [345, 302] width 44 height 6
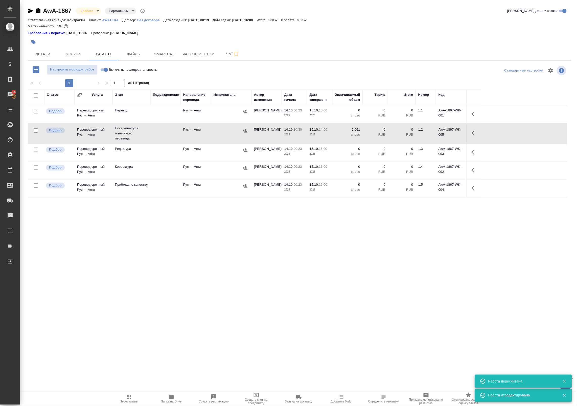
click at [235, 313] on div "Статус Услуга Этап Подразделение Направление перевода Исполнитель Автор изменен…" at bounding box center [298, 202] width 540 height 227
click at [235, 138] on button "button" at bounding box center [475, 133] width 12 height 12
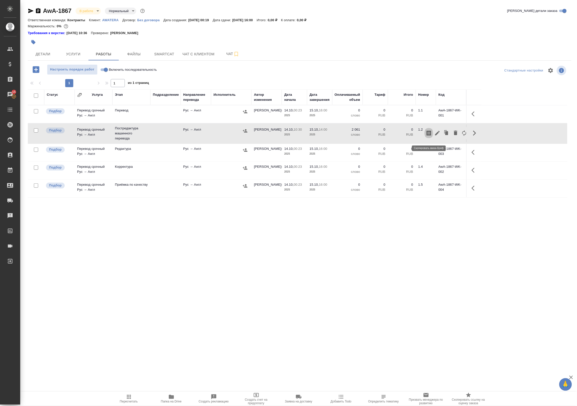
click at [235, 136] on icon "button" at bounding box center [429, 133] width 5 height 5
click at [235, 254] on div "Статус Услуга Этап Подразделение Направление перевода Исполнитель Автор изменен…" at bounding box center [298, 202] width 540 height 227
click at [161, 48] on button "Smartcat" at bounding box center [164, 54] width 30 height 13
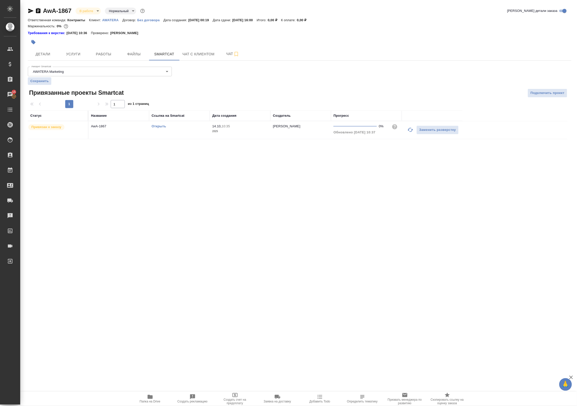
click at [160, 127] on link "Открыть" at bounding box center [159, 126] width 14 height 4
click at [99, 51] on span "Работы" at bounding box center [103, 54] width 24 height 6
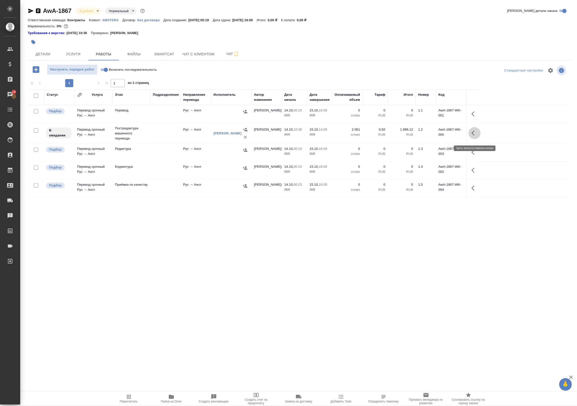
click at [235, 136] on icon "button" at bounding box center [475, 133] width 6 height 6
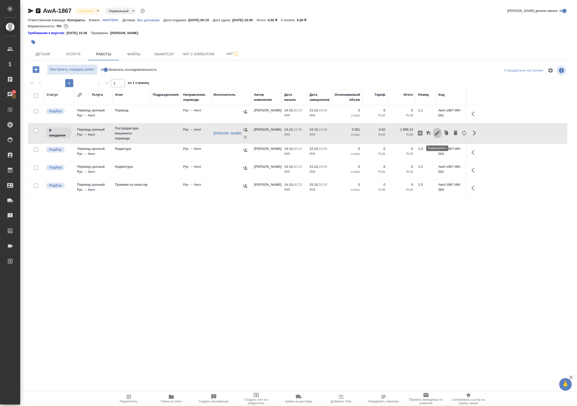
click at [235, 136] on icon "button" at bounding box center [437, 133] width 6 height 6
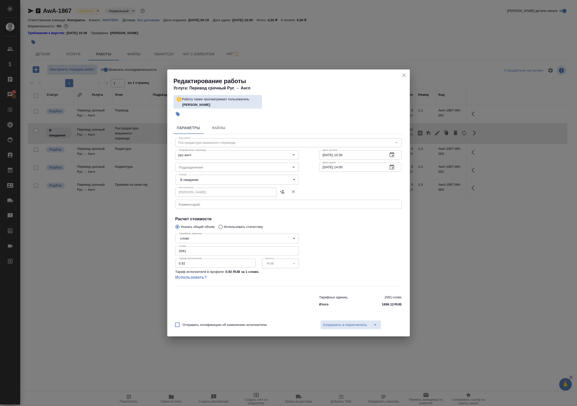
click at [235, 17] on div "Редактирование работы Услуга: Перевод срочный Рус → Англ Работу также просматри…" at bounding box center [288, 203] width 577 height 406
click at [235, 73] on icon "close" at bounding box center [404, 75] width 6 height 6
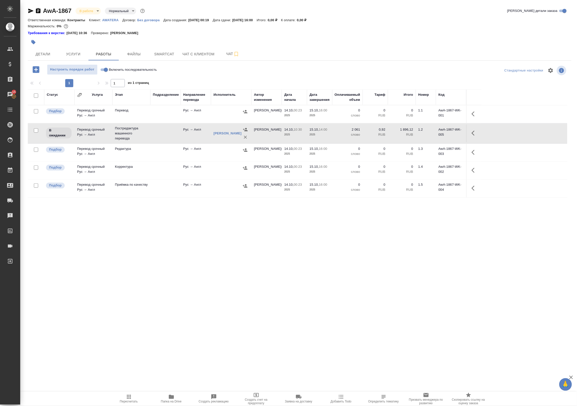
click at [131, 71] on span "Включить последовательность" at bounding box center [133, 69] width 48 height 5
click at [115, 71] on input "Включить последовательность" at bounding box center [106, 70] width 18 height 6
checkbox input "true"
click at [235, 135] on icon "button" at bounding box center [454, 133] width 6 height 6
click at [235, 132] on button "button" at bounding box center [417, 133] width 9 height 12
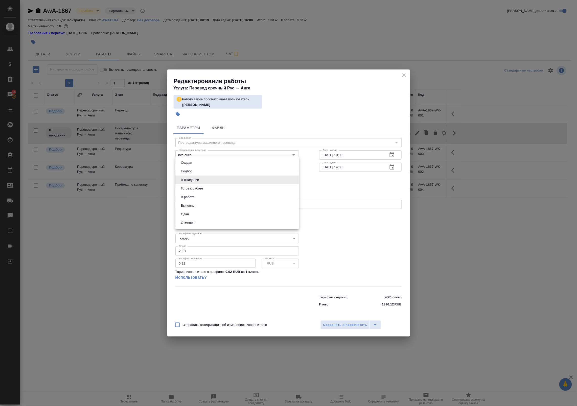
click at [235, 180] on body "🙏 .cls-1 fill:#fff; AWATERA Badanyan Artak Клиенты Спецификации Заказы 15 Чаты …" at bounding box center [288, 203] width 577 height 406
click at [235, 196] on li "В работе" at bounding box center [237, 197] width 124 height 9
type input "inProgress"
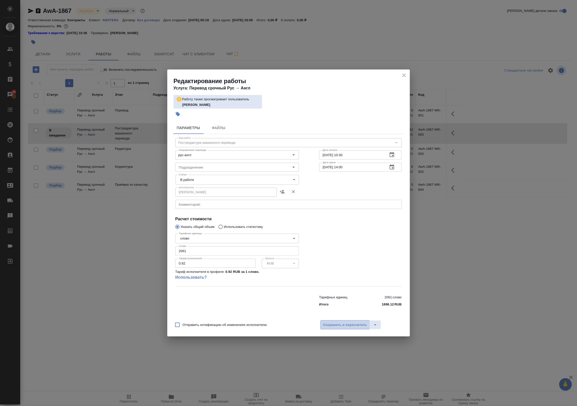
click at [235, 325] on span "Сохранить и пересчитать" at bounding box center [345, 325] width 44 height 6
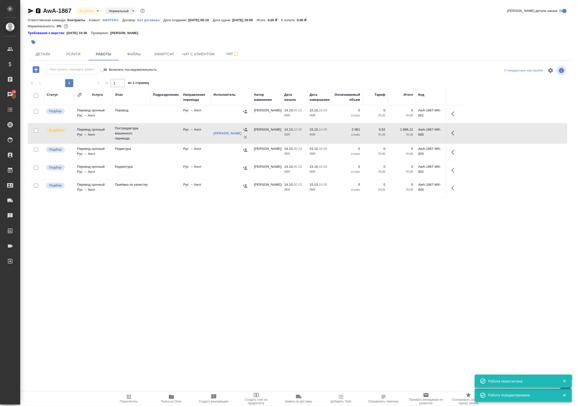
click at [235, 344] on div ".cls-1 fill:#fff; AWATERA Badanyan Artak Клиенты Спецификации Заказы 15 Чаты To…" at bounding box center [288, 203] width 577 height 406
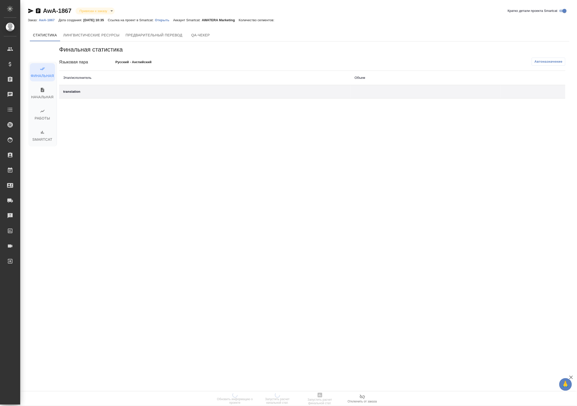
click at [167, 20] on p "Открыть" at bounding box center [164, 20] width 18 height 4
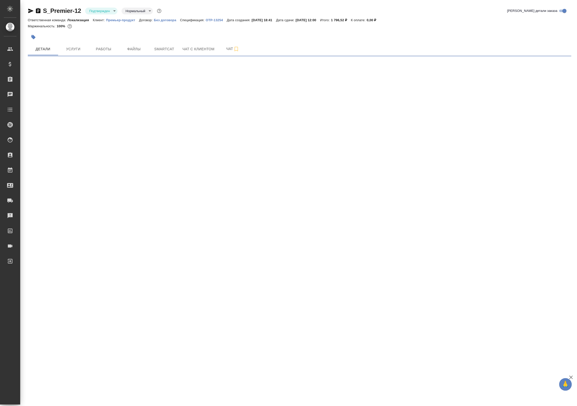
select select "RU"
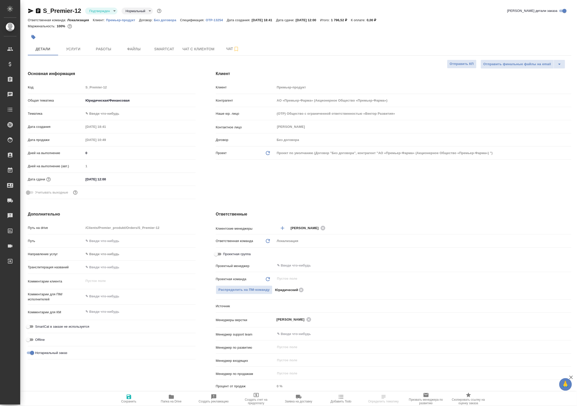
type textarea "x"
type input "АО «Премьер-Фарма» (Акционерное Общество «Премьер-Фарма»)"
type textarea "x"
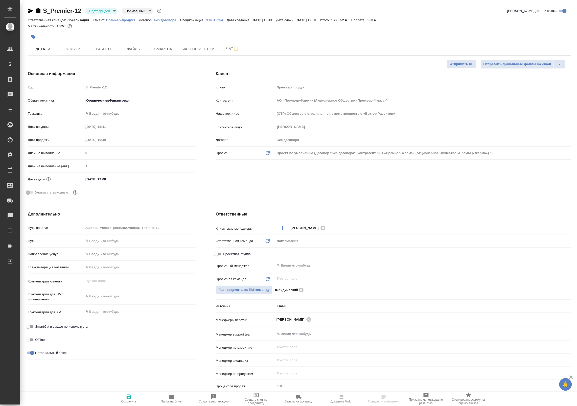
type textarea "x"
click at [111, 21] on p "Премьер-продукт" at bounding box center [122, 20] width 33 height 4
type input "АО «Премьер-Фарма» (Акционерное Общество «Премьер-Фарма»)"
type textarea "x"
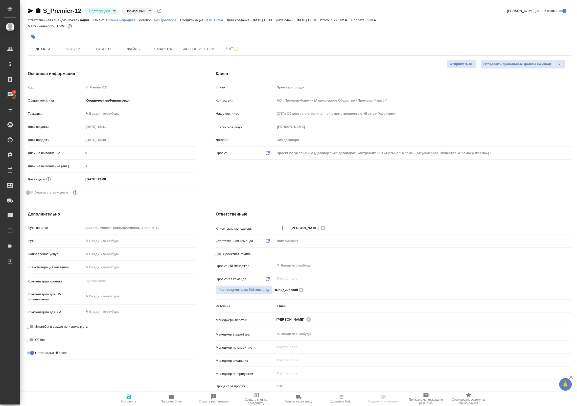
type textarea "x"
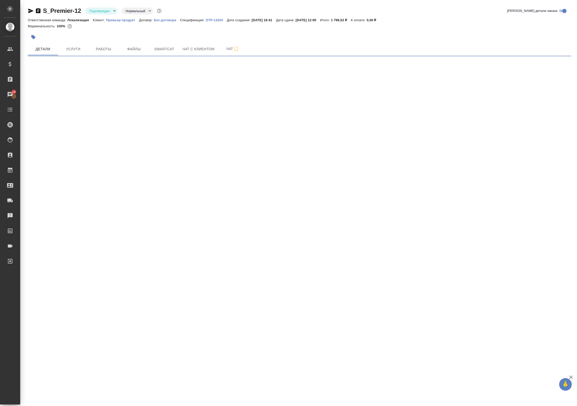
select select "RU"
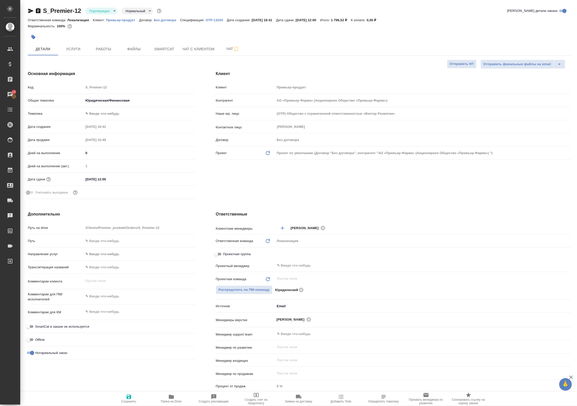
type textarea "x"
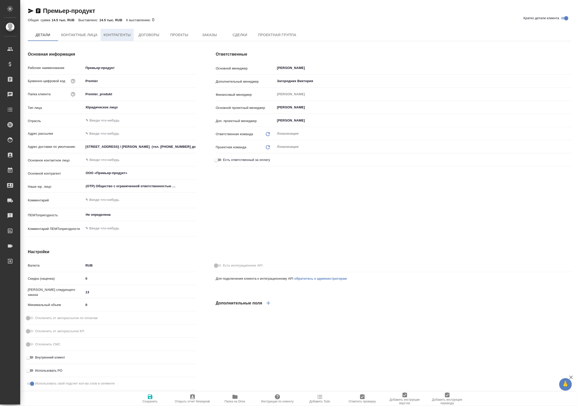
type textarea "x"
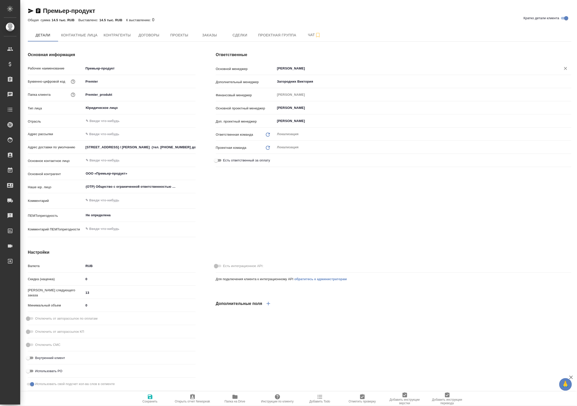
type textarea "x"
click at [38, 11] on icon "button" at bounding box center [38, 11] width 6 height 6
type textarea "x"
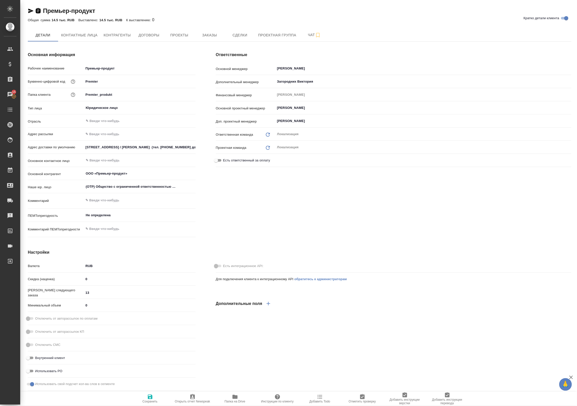
type textarea "x"
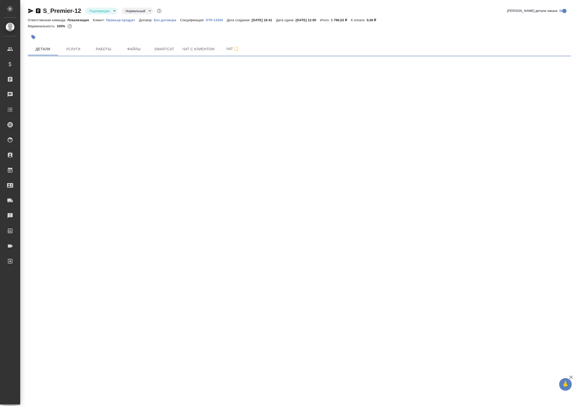
select select "RU"
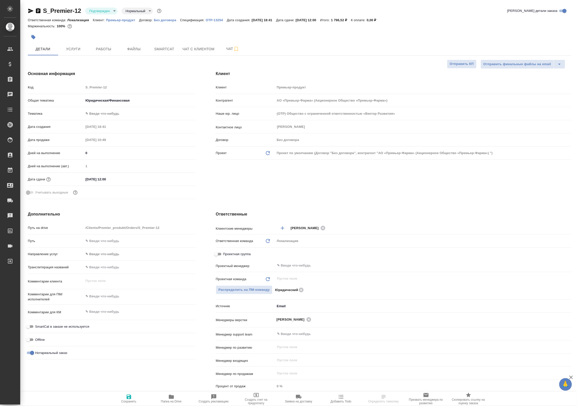
type textarea "x"
type input "АО «Премьер-Фарма» (Акционерное Общество «Премьер-Фарма»)"
type textarea "x"
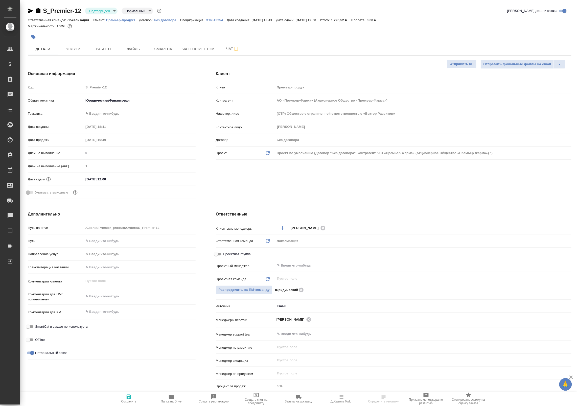
type textarea "x"
click at [297, 269] on div "​" at bounding box center [423, 265] width 296 height 9
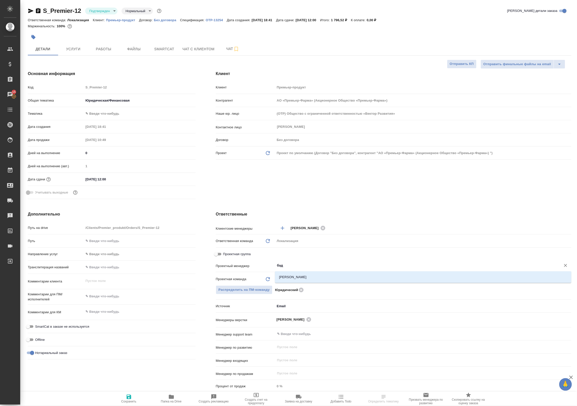
type input "бада"
click at [298, 275] on li "[PERSON_NAME]" at bounding box center [423, 277] width 296 height 9
type input "АО «Премьер-Фарма» (Акционерное Общество «Премьер-Фарма»)"
type textarea "x"
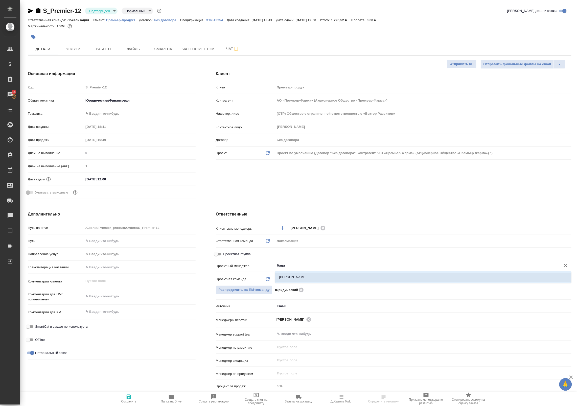
type textarea "x"
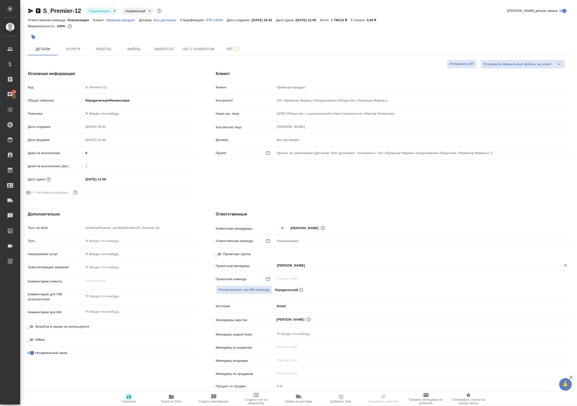
type input "[PERSON_NAME]"
click at [133, 399] on span "Сохранить" at bounding box center [129, 399] width 36 height 10
type input "АО «Премьер-Фарма» (Акционерное Общество «Премьер-Фарма»)"
type textarea "x"
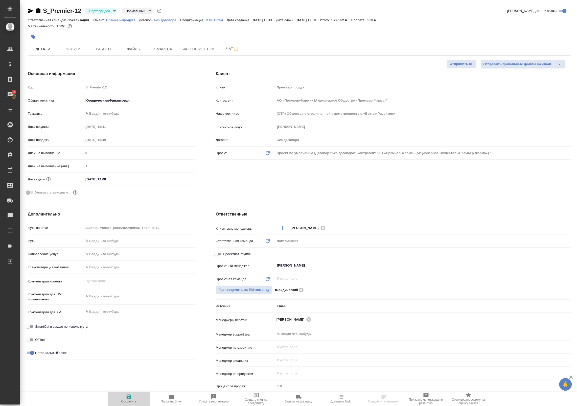
type textarea "x"
type input "АО «Премьер-Фарма» (Акционерное Общество «Премьер-Фарма»)"
type textarea "x"
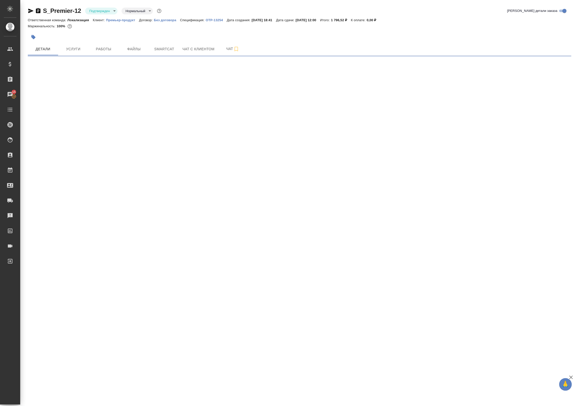
select select "RU"
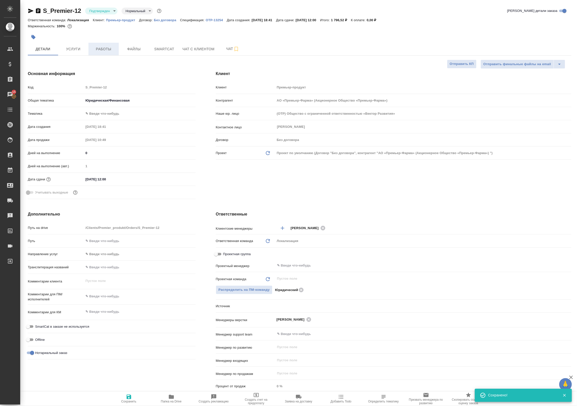
type input "АО «Премьер-Фарма» (Акционерное Общество «Премьер-Фарма»)"
type textarea "x"
type input "[PERSON_NAME]"
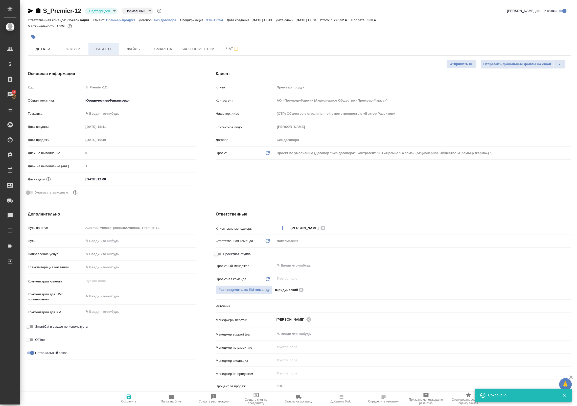
type input "Юридический"
type textarea "x"
click at [103, 50] on span "Работы" at bounding box center [103, 49] width 24 height 6
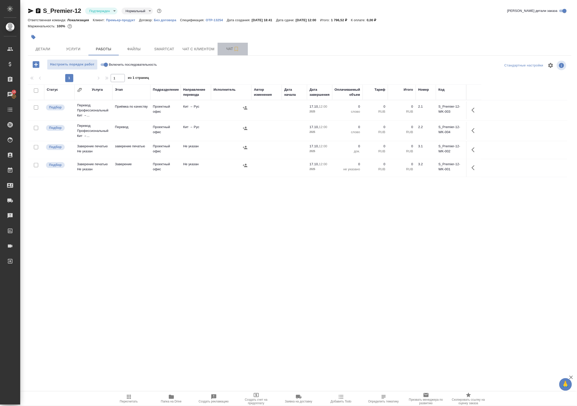
click at [219, 48] on button "Чат" at bounding box center [233, 49] width 30 height 13
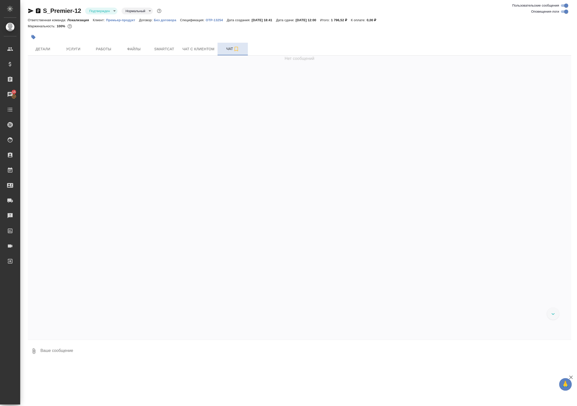
scroll to position [159, 0]
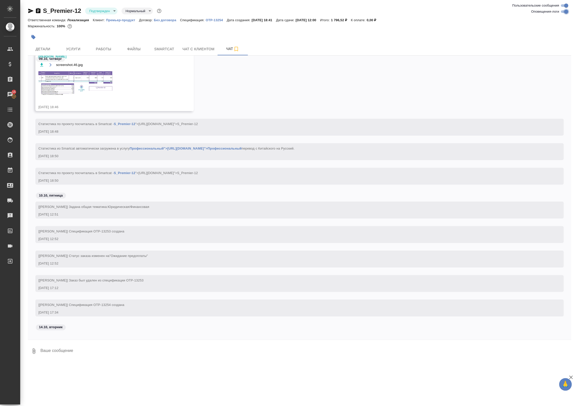
click at [564, 12] on input "Оповещения-логи" at bounding box center [566, 12] width 18 height 6
checkbox input "false"
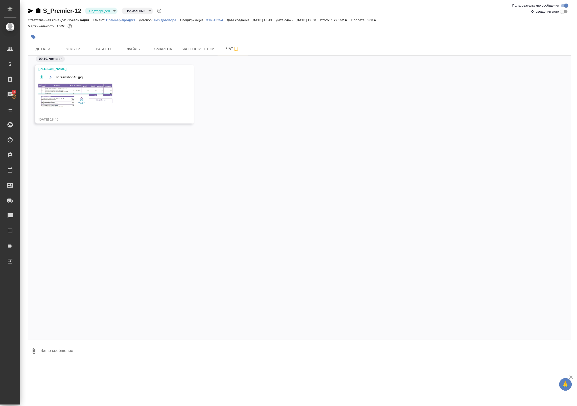
click at [78, 104] on img at bounding box center [76, 95] width 76 height 25
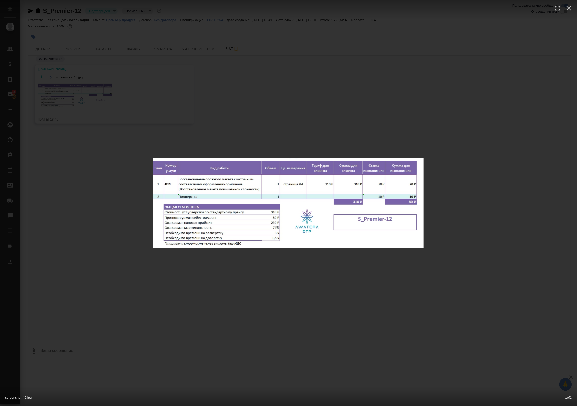
click at [128, 98] on div "screenshot.46.jpg 1 of 1" at bounding box center [288, 203] width 577 height 406
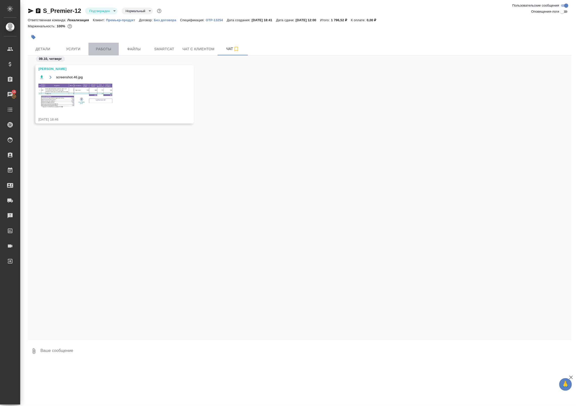
click at [100, 47] on span "Работы" at bounding box center [103, 49] width 24 height 6
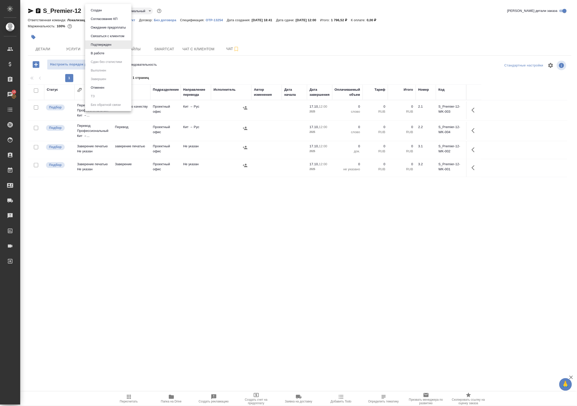
click at [102, 12] on body "🙏 .cls-1 fill:#fff; AWATERA Badanyan Artak Клиенты Спецификации Заказы 15 Чаты …" at bounding box center [288, 203] width 577 height 406
click at [111, 52] on li "В работе" at bounding box center [108, 53] width 46 height 9
click at [176, 397] on span "Папка на Drive" at bounding box center [171, 399] width 36 height 10
click at [233, 46] on icon "button" at bounding box center [236, 49] width 6 height 6
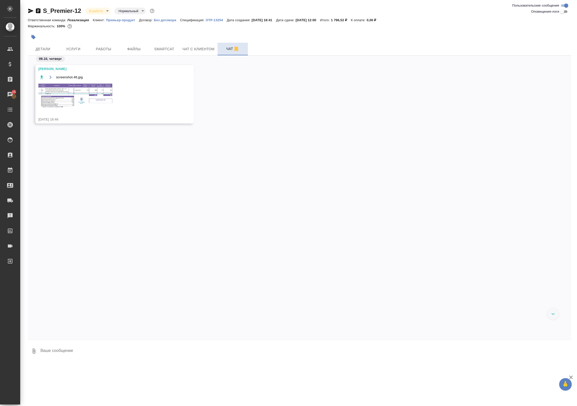
click at [94, 100] on img at bounding box center [76, 95] width 76 height 25
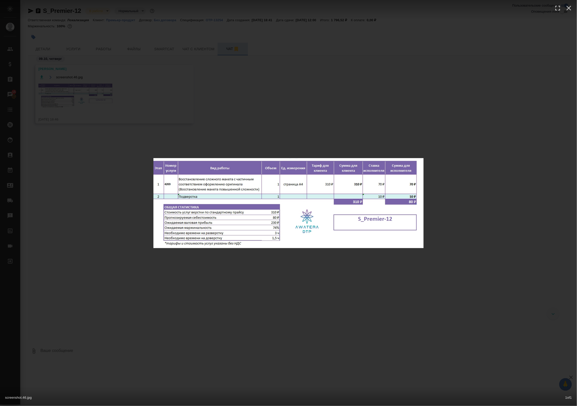
click at [152, 106] on div "screenshot.46.jpg 1 of 1" at bounding box center [288, 203] width 577 height 406
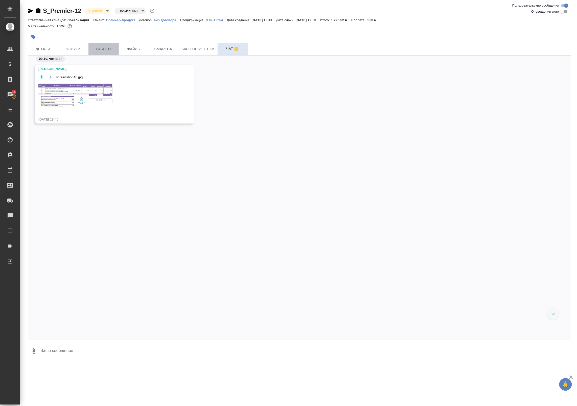
click at [109, 54] on button "Работы" at bounding box center [103, 49] width 30 height 13
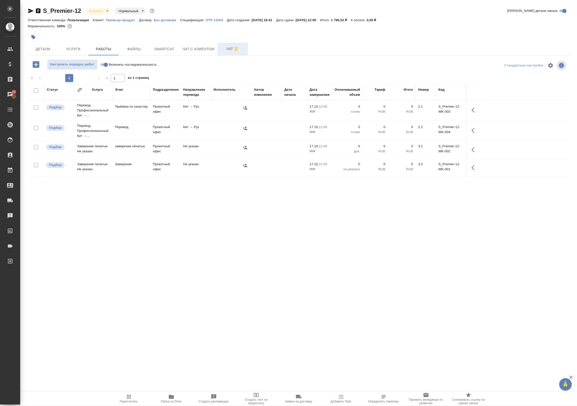
click at [222, 122] on tr "Подбор Перевод Профессиональный Кит →... Перевод Проектный офис Кит → Рус 17.10…" at bounding box center [298, 131] width 540 height 20
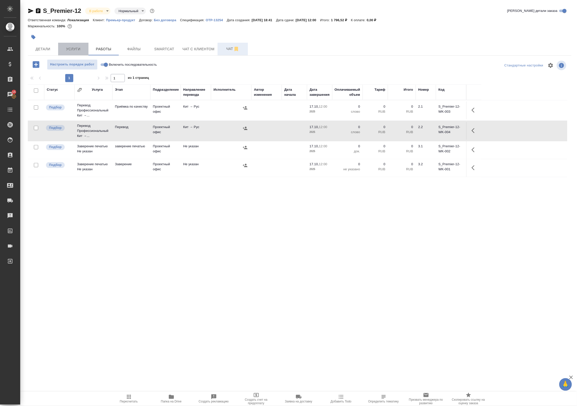
click at [87, 50] on button "Услуги" at bounding box center [73, 49] width 30 height 13
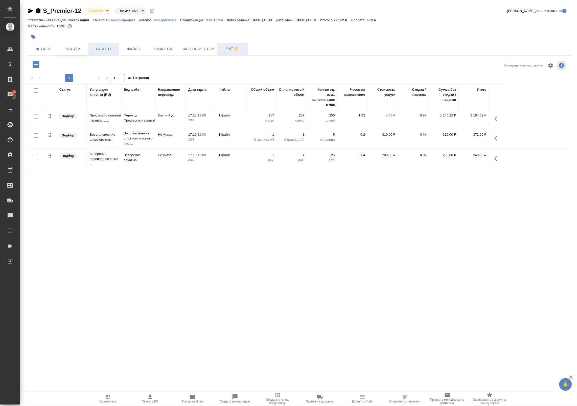
click at [101, 51] on span "Работы" at bounding box center [103, 49] width 24 height 6
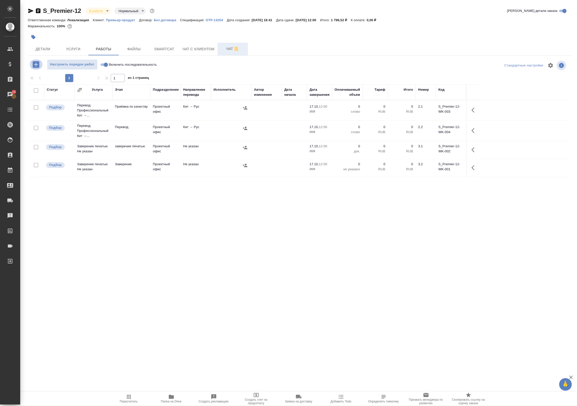
click at [35, 62] on icon "button" at bounding box center [36, 64] width 7 height 7
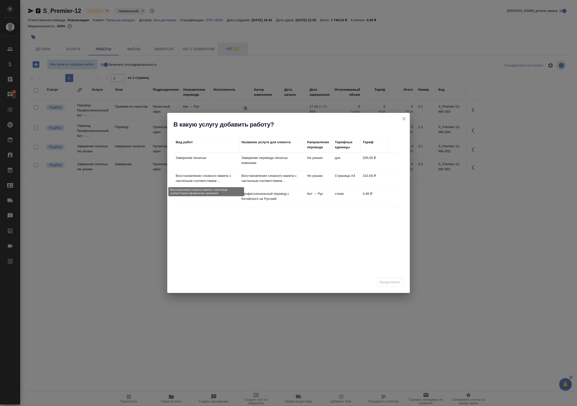
click at [217, 181] on p "Восстановление сложного макета с частичным соответствием ..." at bounding box center [206, 178] width 61 height 10
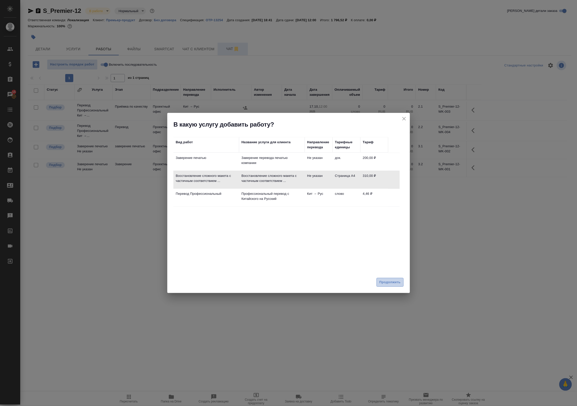
click at [389, 285] on span "Продолжить" at bounding box center [389, 283] width 21 height 6
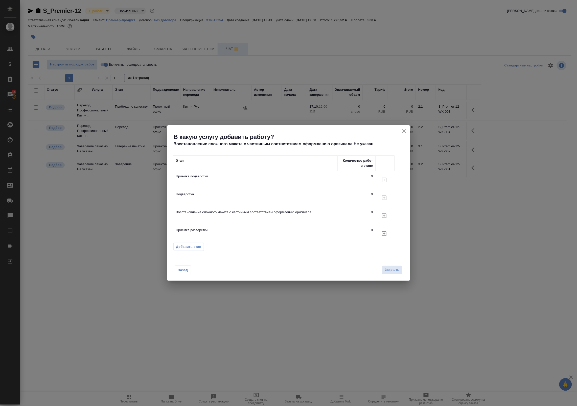
scroll to position [5, 0]
click at [383, 215] on button "button" at bounding box center [384, 211] width 12 height 12
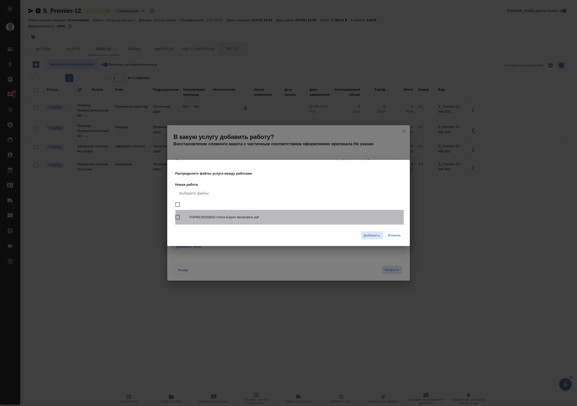
click at [242, 216] on span "FHPRE20250820 China Export declaration.pdf" at bounding box center [295, 217] width 210 height 5
checkbox input "true"
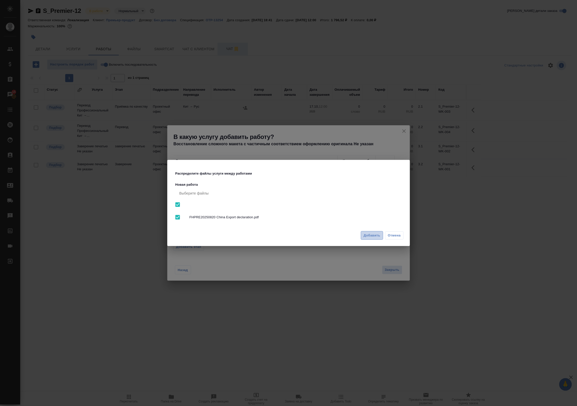
click at [378, 237] on span "Добавить" at bounding box center [372, 236] width 17 height 6
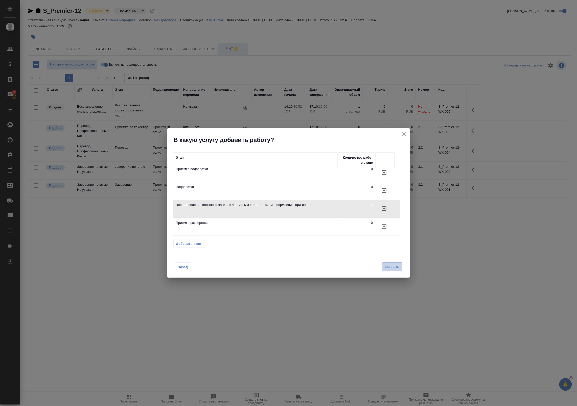
click at [396, 269] on span "Закрыть" at bounding box center [392, 267] width 15 height 6
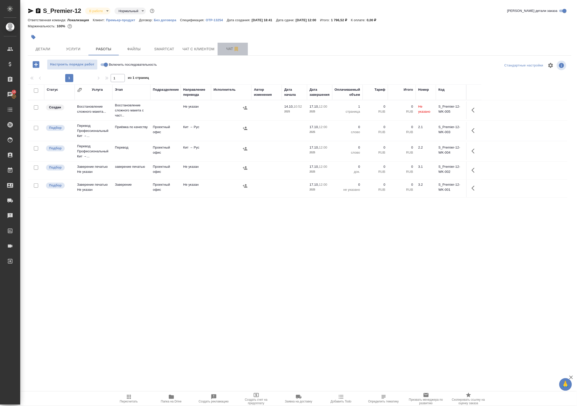
click at [228, 46] on span "Чат" at bounding box center [233, 49] width 24 height 6
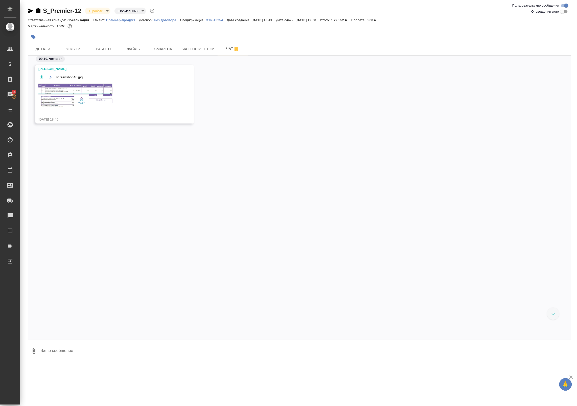
click at [93, 90] on img at bounding box center [76, 95] width 76 height 25
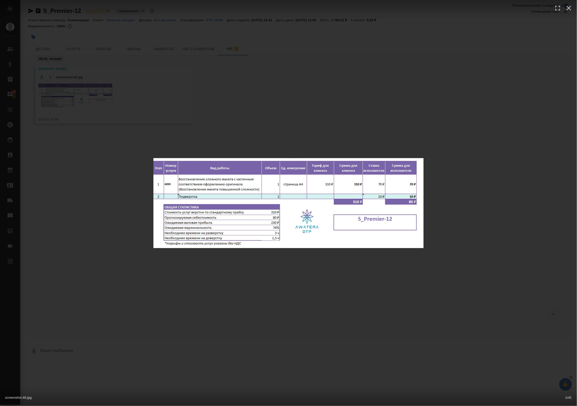
drag, startPoint x: 160, startPoint y: 82, endPoint x: 152, endPoint y: 84, distance: 7.6
click at [152, 84] on div "screenshot.46.jpg 1 of 1" at bounding box center [288, 203] width 577 height 406
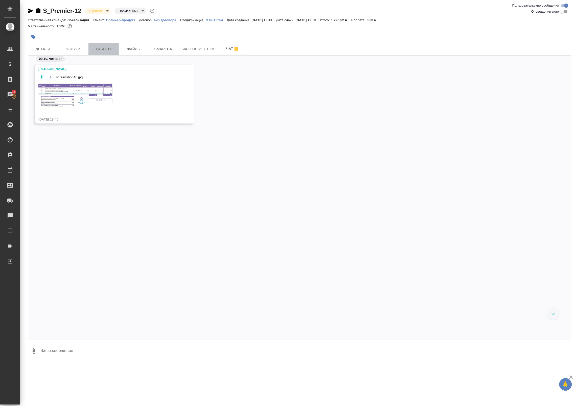
click at [106, 48] on span "Работы" at bounding box center [103, 49] width 24 height 6
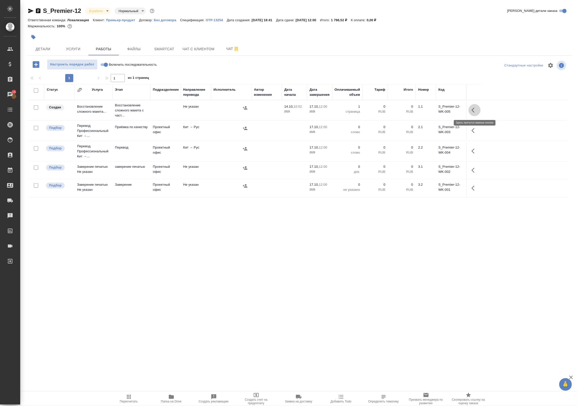
click at [475, 110] on icon "button" at bounding box center [475, 110] width 6 height 6
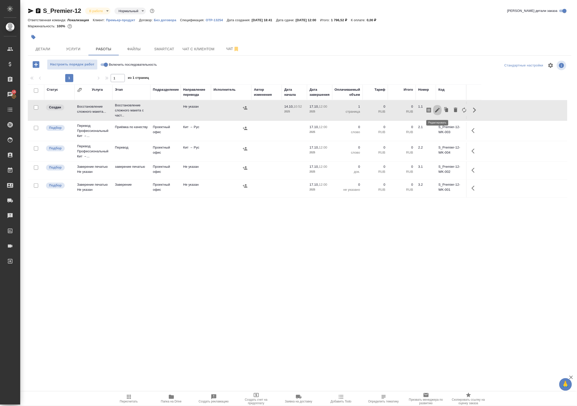
click at [438, 109] on icon "button" at bounding box center [437, 110] width 5 height 5
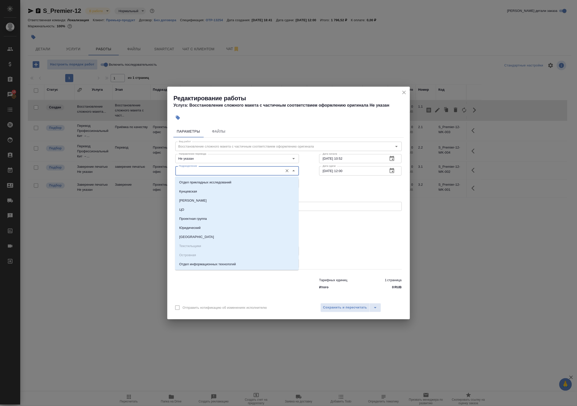
click at [210, 172] on input "Подразделение" at bounding box center [229, 171] width 104 height 6
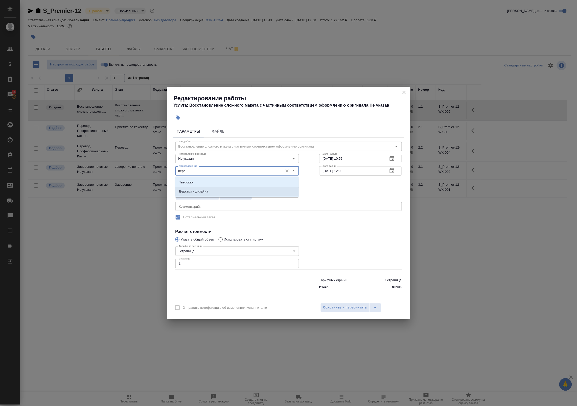
click at [207, 192] on p "Верстки и дизайна" at bounding box center [193, 191] width 29 height 5
type input "Верстки и дизайна"
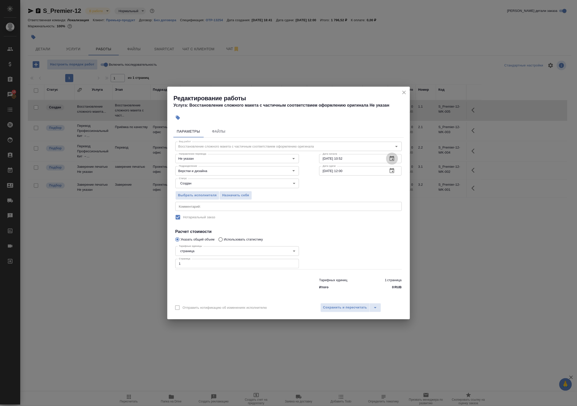
click at [392, 160] on icon "button" at bounding box center [392, 159] width 6 height 6
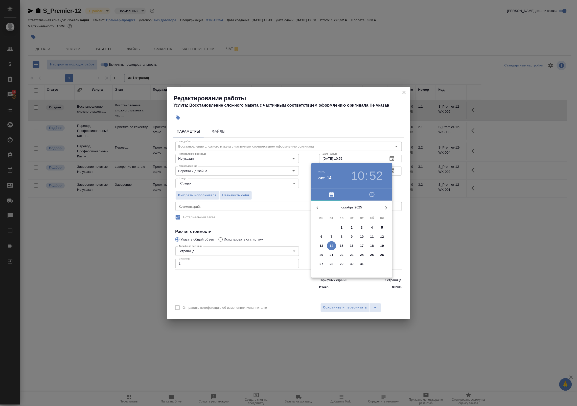
click at [401, 171] on div at bounding box center [288, 203] width 577 height 406
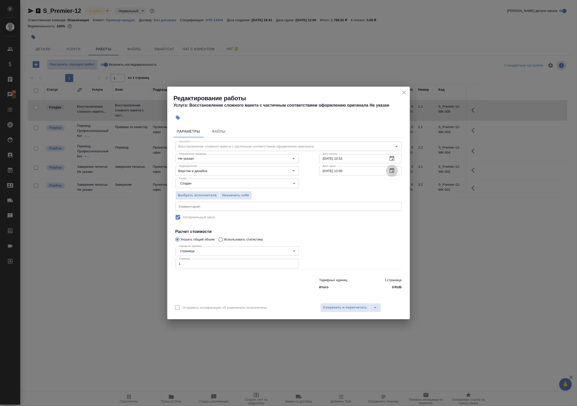
click at [392, 172] on icon "button" at bounding box center [392, 170] width 5 height 5
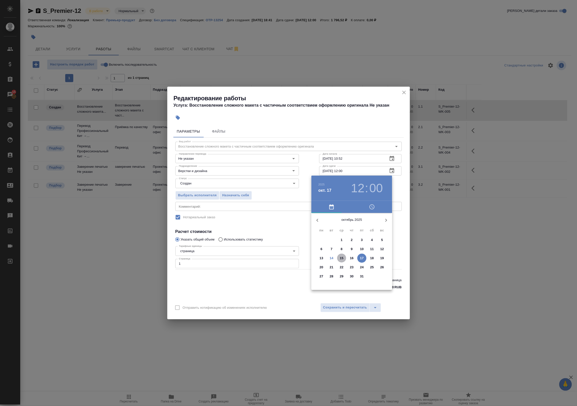
click at [338, 261] on button "15" at bounding box center [341, 258] width 9 height 9
click at [328, 188] on h4 "окт. 15" at bounding box center [324, 191] width 13 height 6
click at [331, 258] on p "14" at bounding box center [332, 258] width 4 height 5
click at [363, 235] on div at bounding box center [352, 253] width 66 height 66
click at [352, 278] on div at bounding box center [352, 253] width 66 height 66
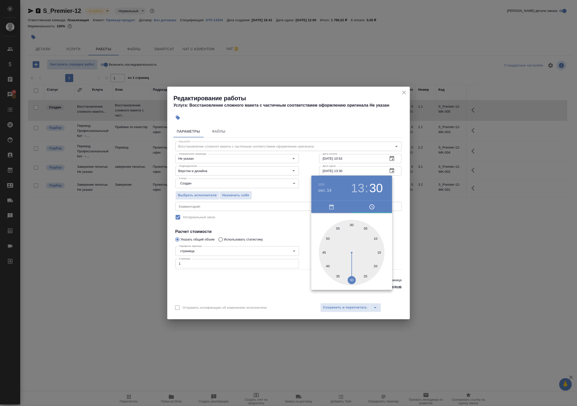
click at [395, 195] on div at bounding box center [288, 203] width 577 height 406
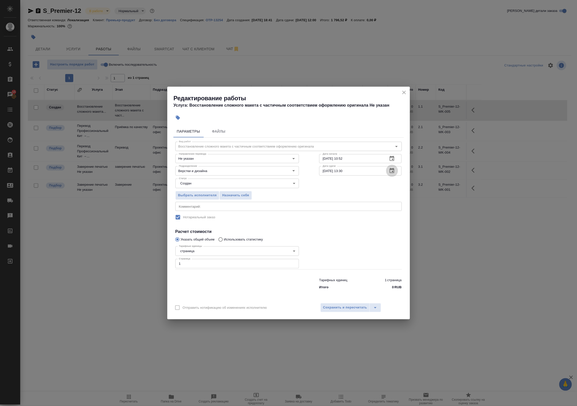
click at [396, 171] on button "button" at bounding box center [392, 171] width 12 height 12
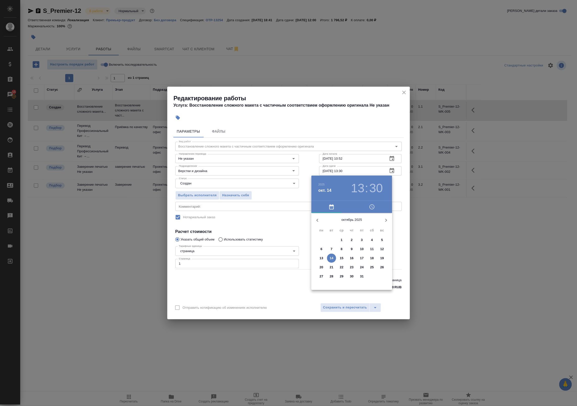
click at [360, 190] on h3 "13" at bounding box center [357, 188] width 13 height 14
click at [368, 243] on div at bounding box center [352, 253] width 66 height 66
click at [353, 225] on div at bounding box center [352, 253] width 66 height 66
type input "14.10.2025 14:00"
click at [400, 195] on div at bounding box center [288, 203] width 577 height 406
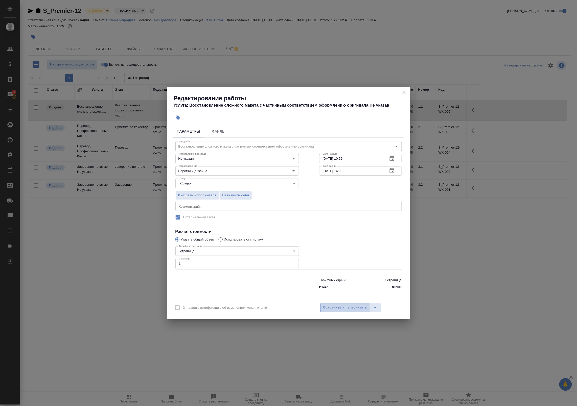
click at [352, 306] on span "Сохранить и пересчитать" at bounding box center [345, 308] width 44 height 6
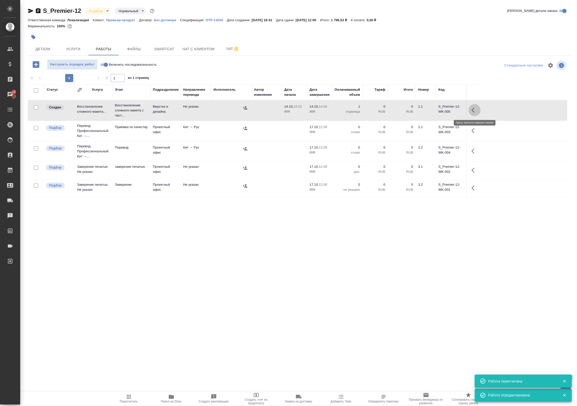
click at [474, 109] on icon "button" at bounding box center [475, 110] width 6 height 6
click at [435, 115] on button "button" at bounding box center [437, 110] width 9 height 12
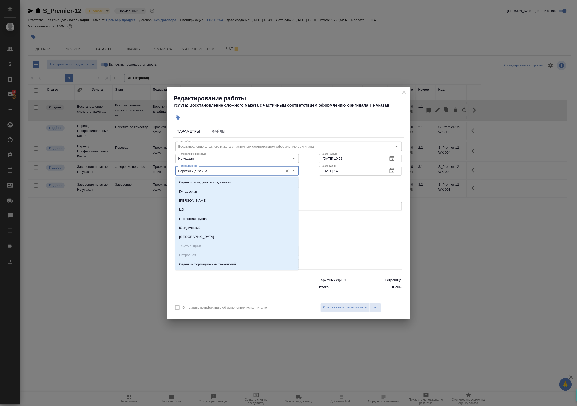
click at [275, 170] on input "Верстки и дизайна" at bounding box center [229, 171] width 104 height 6
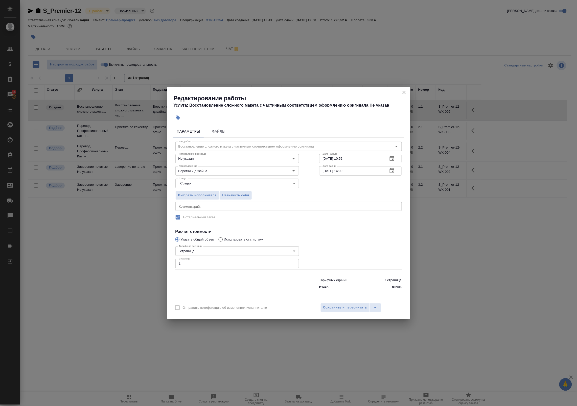
click at [305, 181] on div "Выбрать исполнителя Назначить себя" at bounding box center [237, 194] width 144 height 31
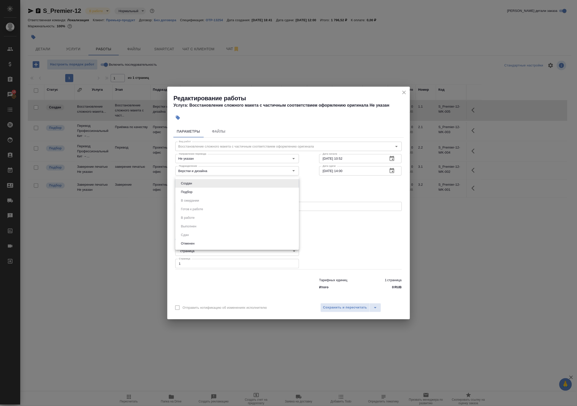
click at [262, 185] on body "🙏 .cls-1 fill:#fff; AWATERA Badanyan Artak Клиенты Спецификации Заказы 15 Чаты …" at bounding box center [288, 203] width 577 height 406
click at [254, 193] on li "Подбор" at bounding box center [237, 192] width 124 height 9
type input "recruiting"
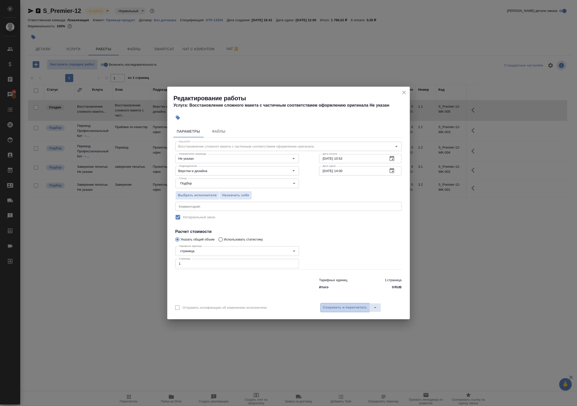
click at [342, 303] on button "Сохранить и пересчитать" at bounding box center [345, 307] width 50 height 9
